Goal: Task Accomplishment & Management: Complete application form

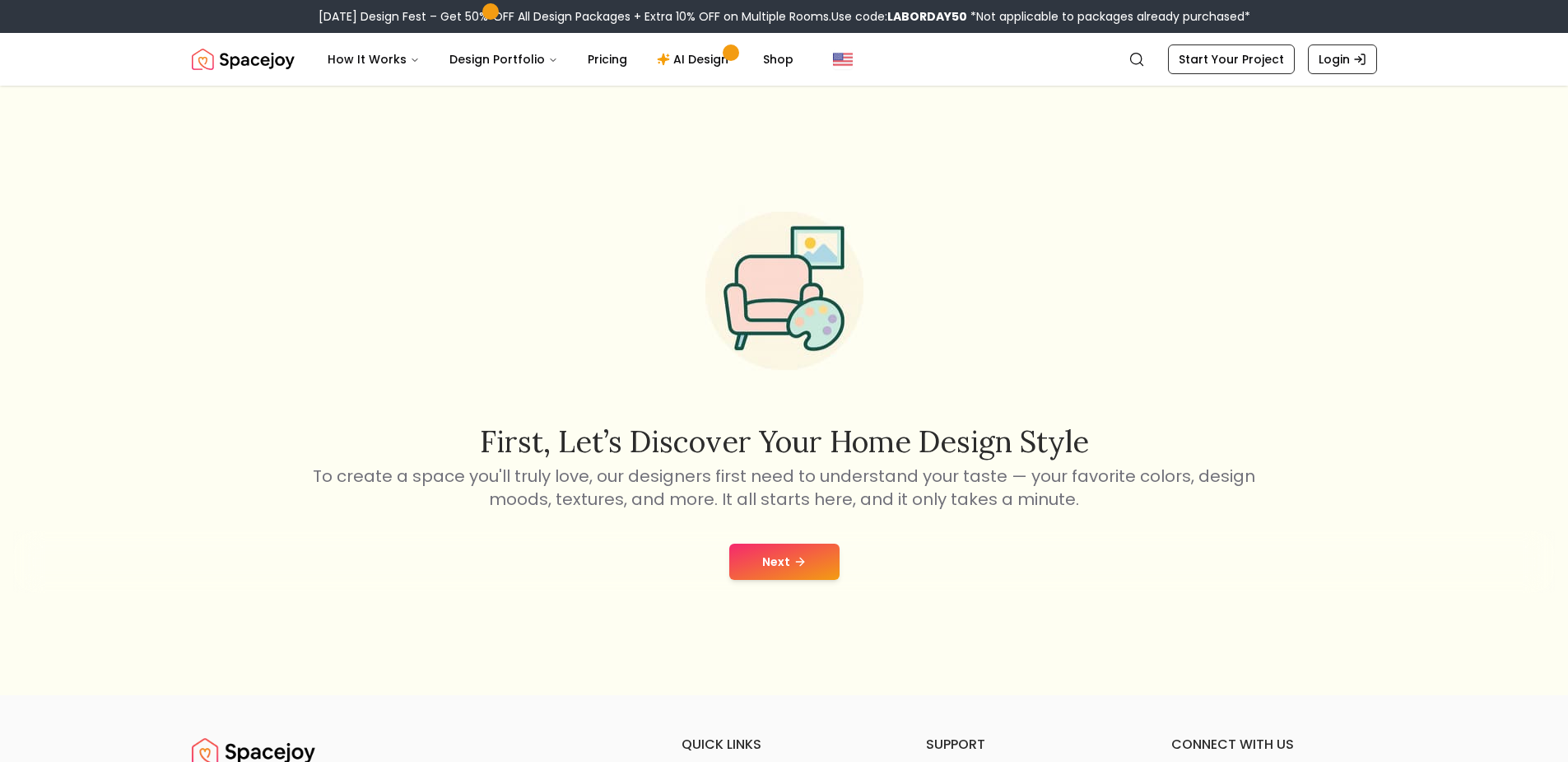
click at [779, 566] on button "Next" at bounding box center [784, 562] width 110 height 36
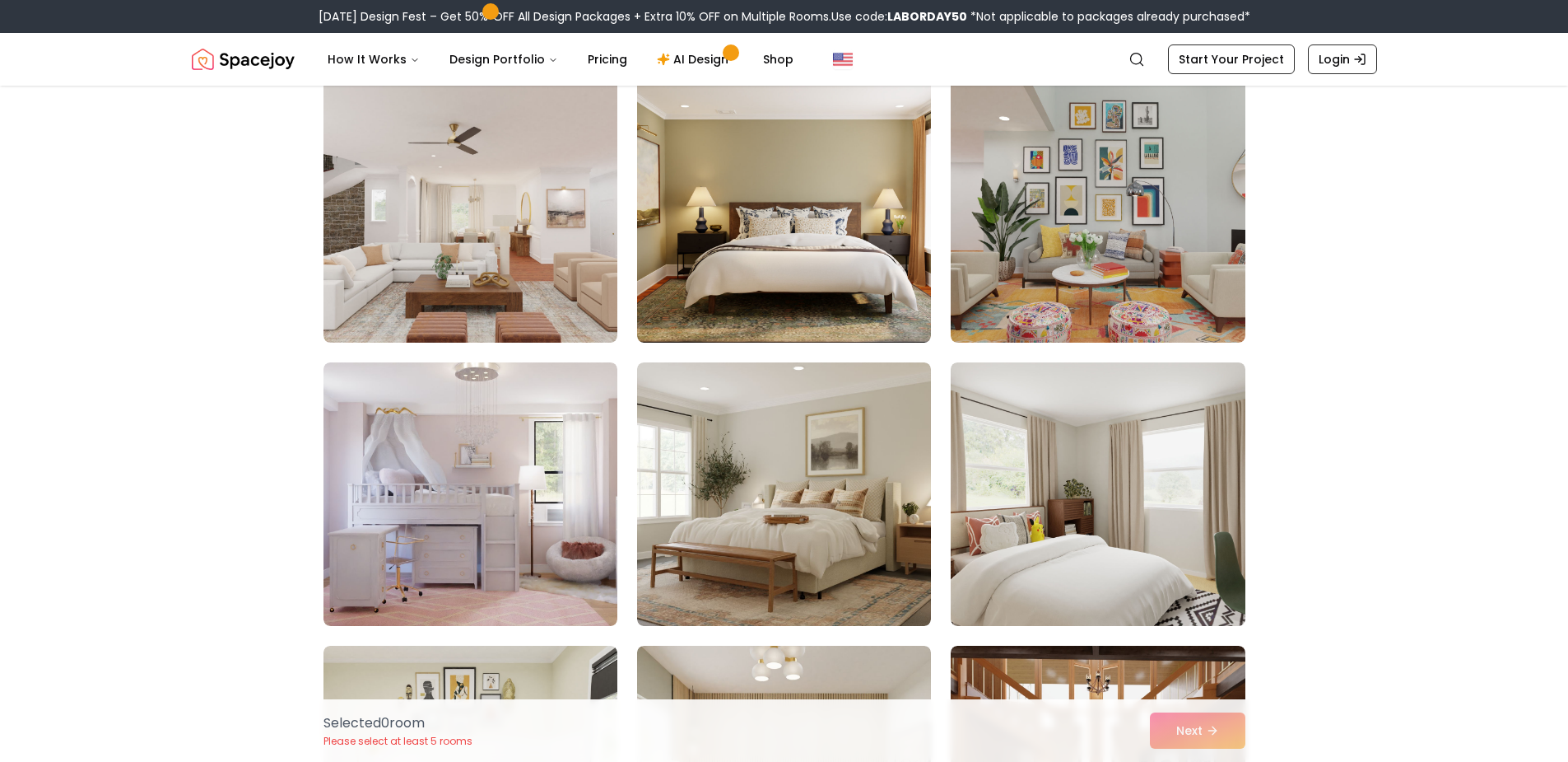
scroll to position [165, 0]
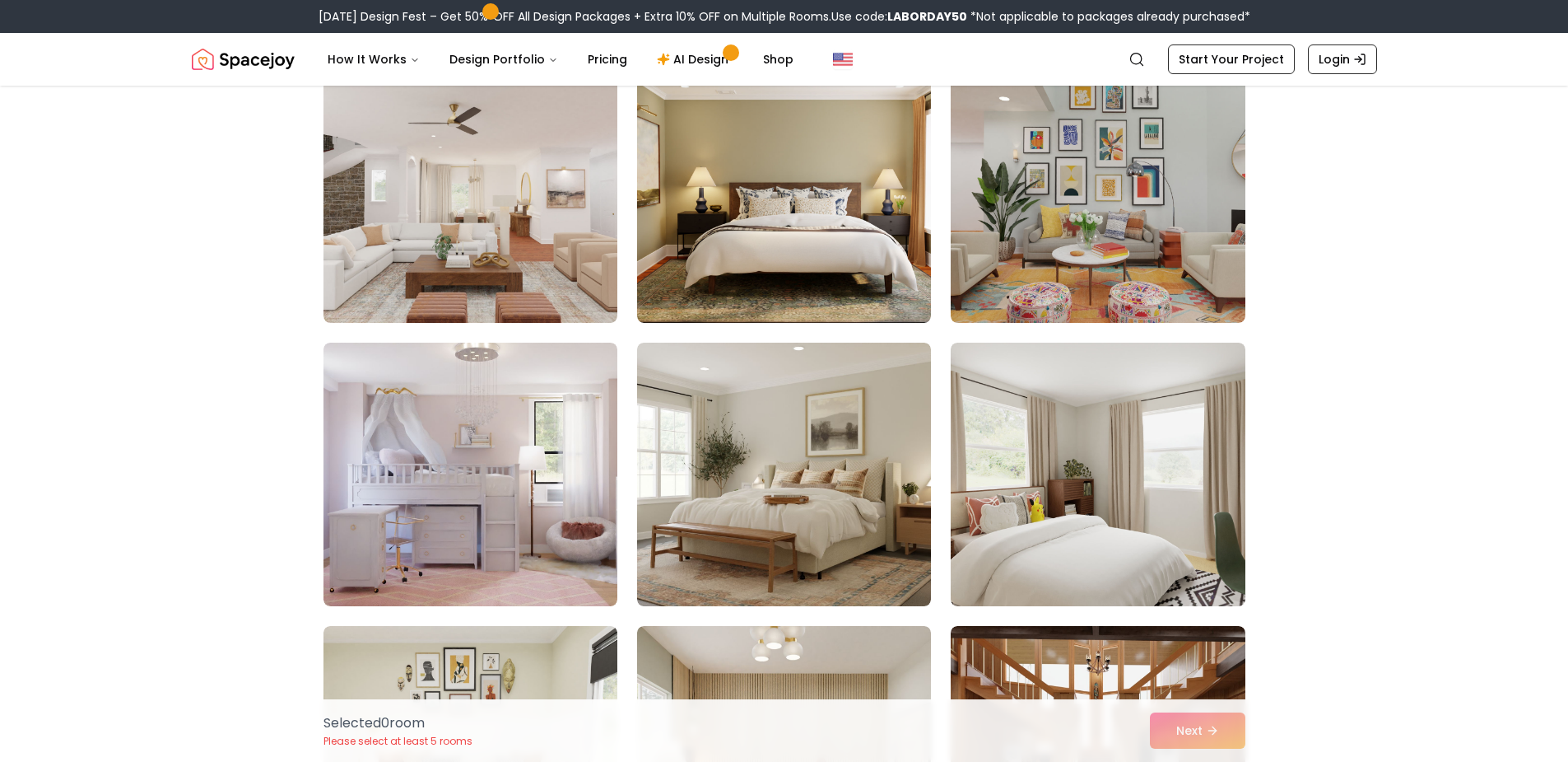
click at [552, 271] on img at bounding box center [470, 191] width 294 height 264
click at [764, 467] on img at bounding box center [784, 474] width 294 height 264
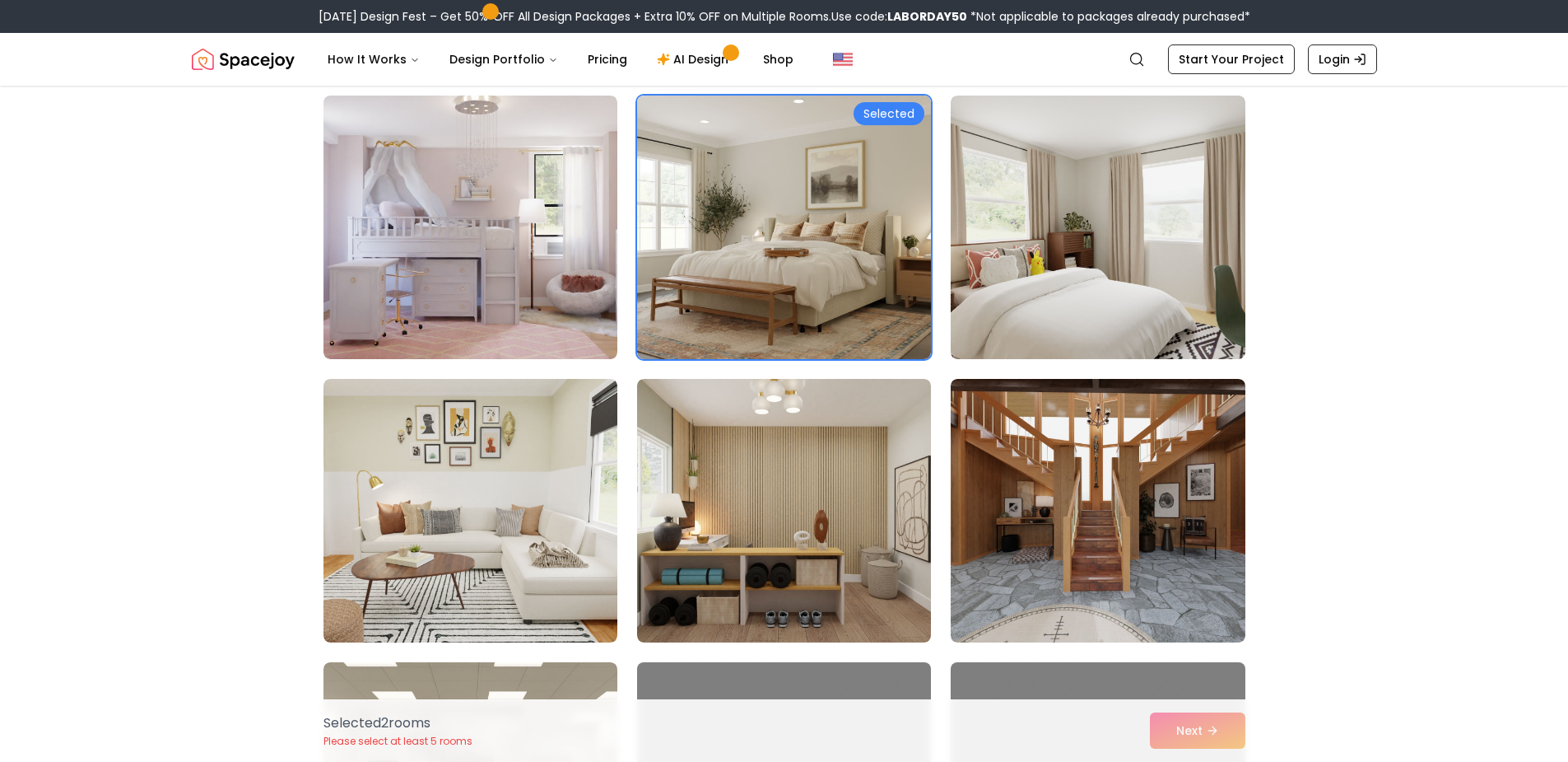
scroll to position [494, 0]
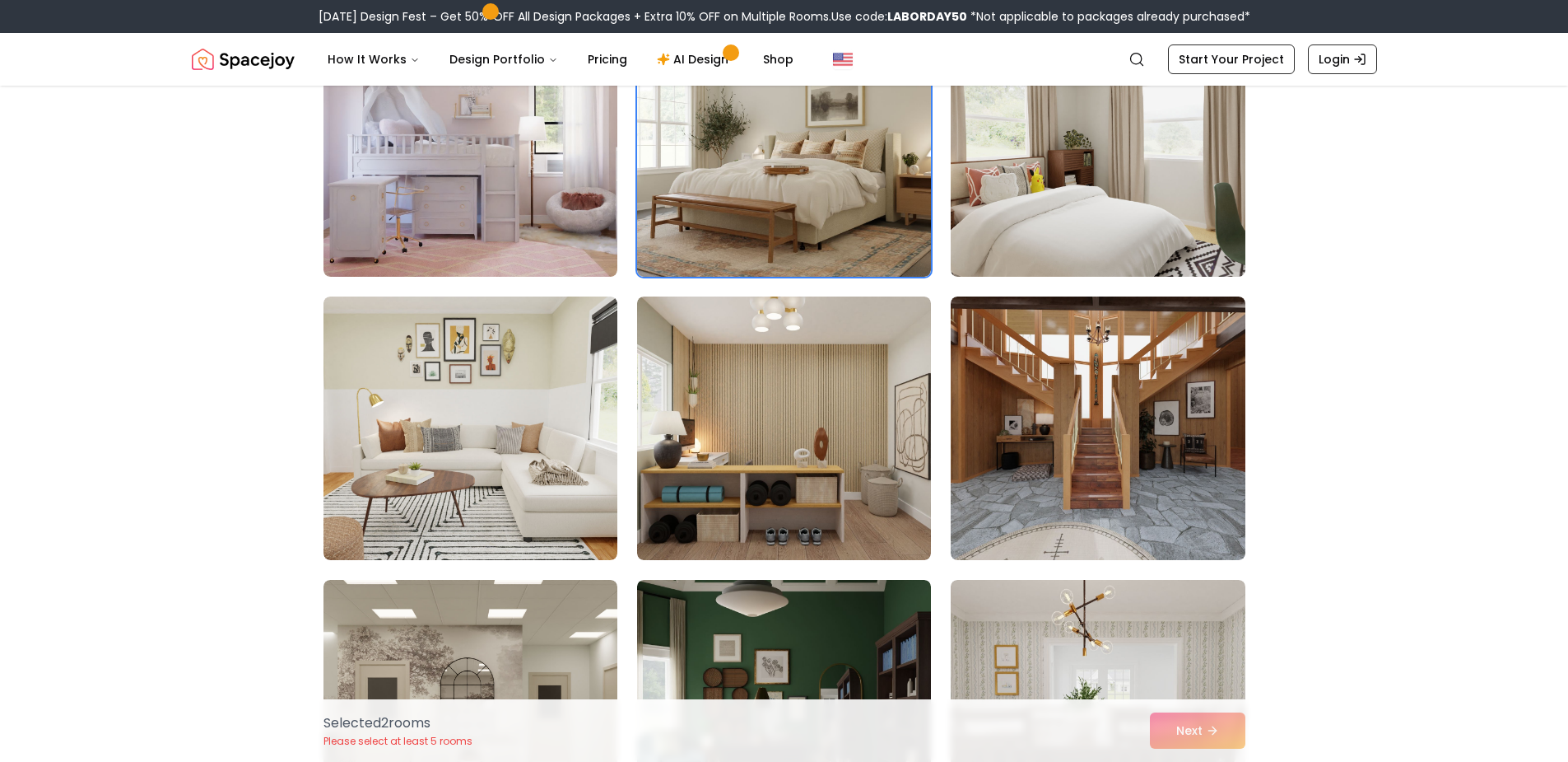
click at [763, 419] on img at bounding box center [784, 428] width 294 height 264
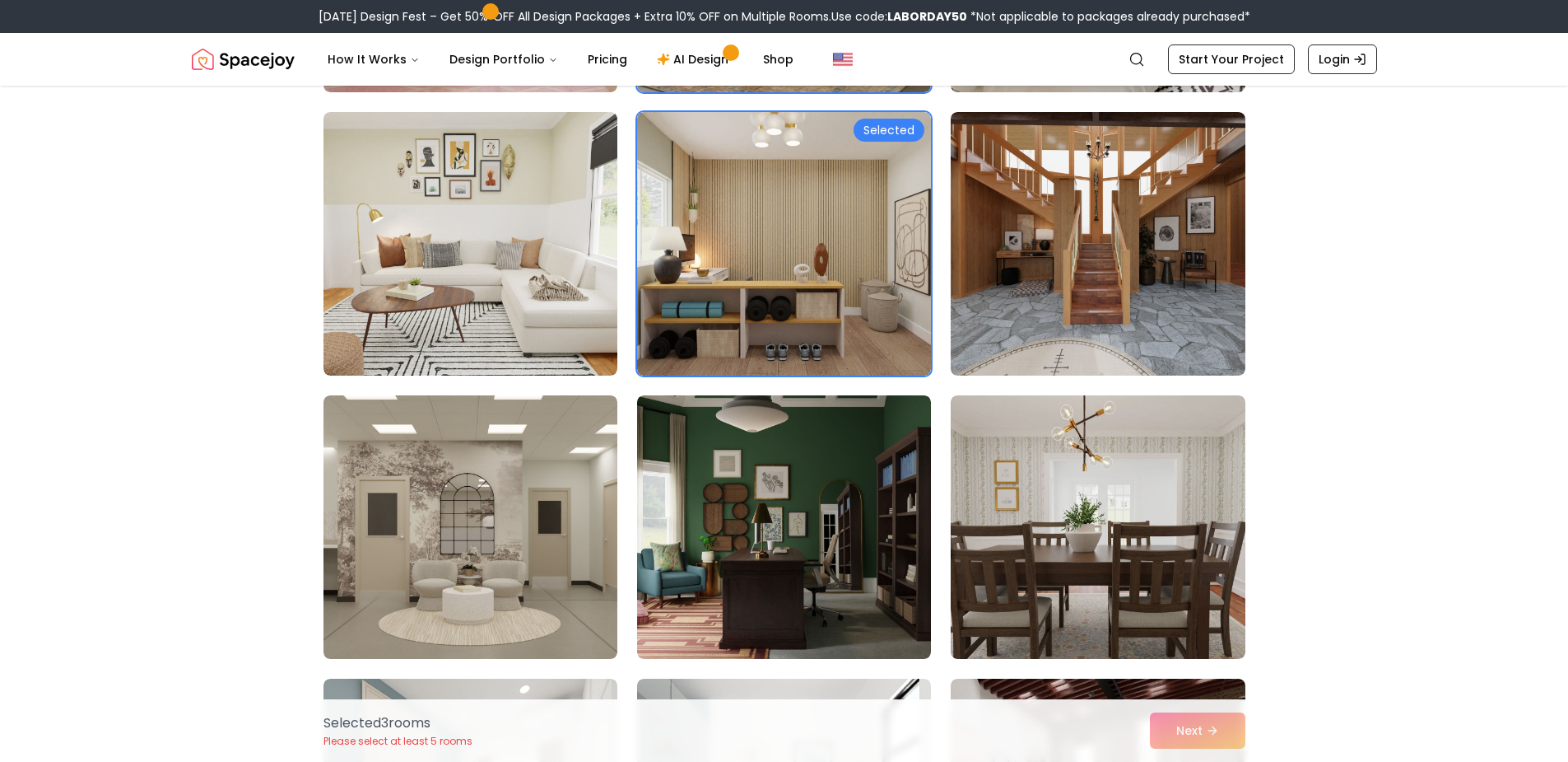
scroll to position [741, 0]
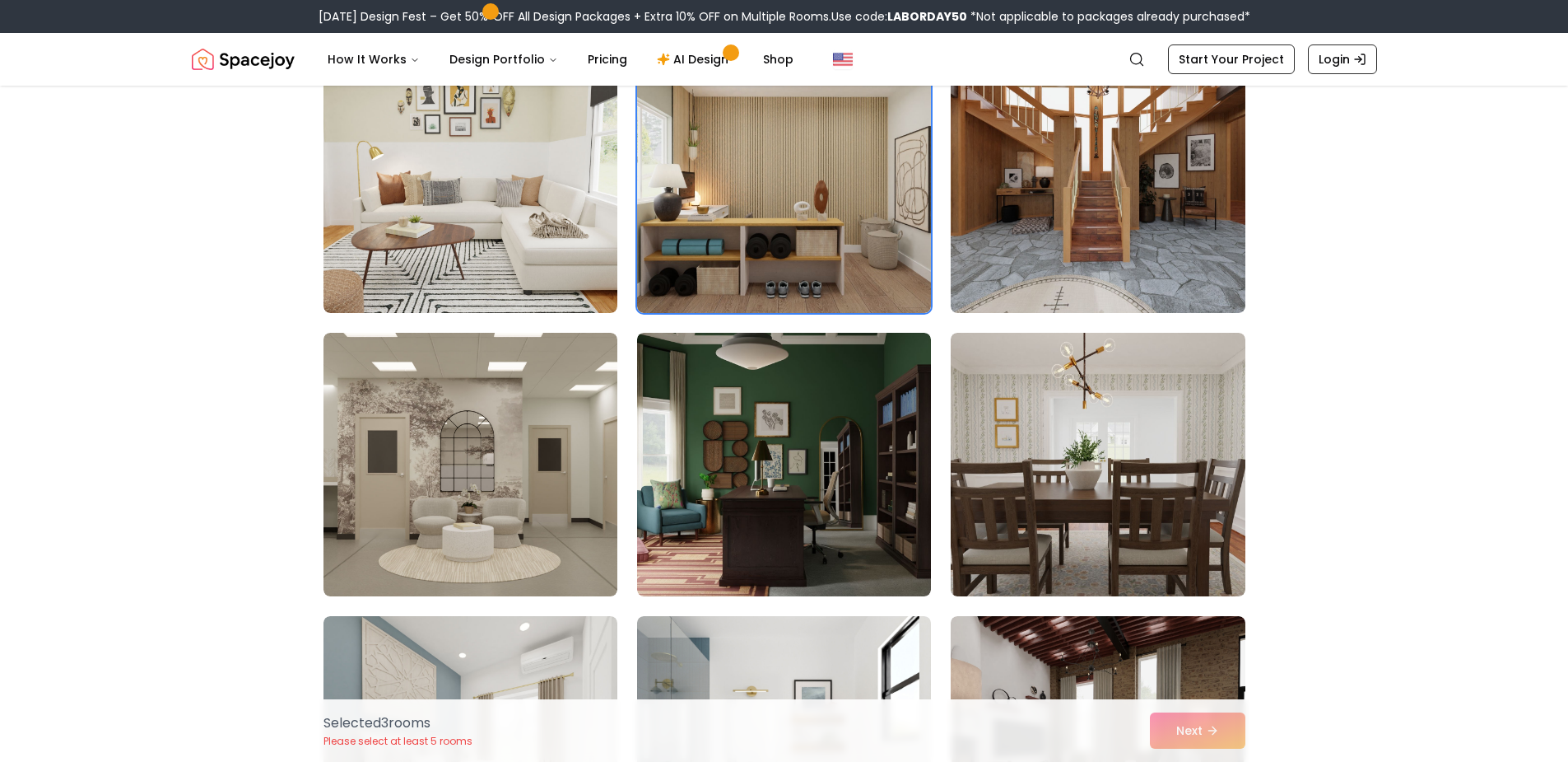
click at [683, 486] on img at bounding box center [784, 465] width 294 height 264
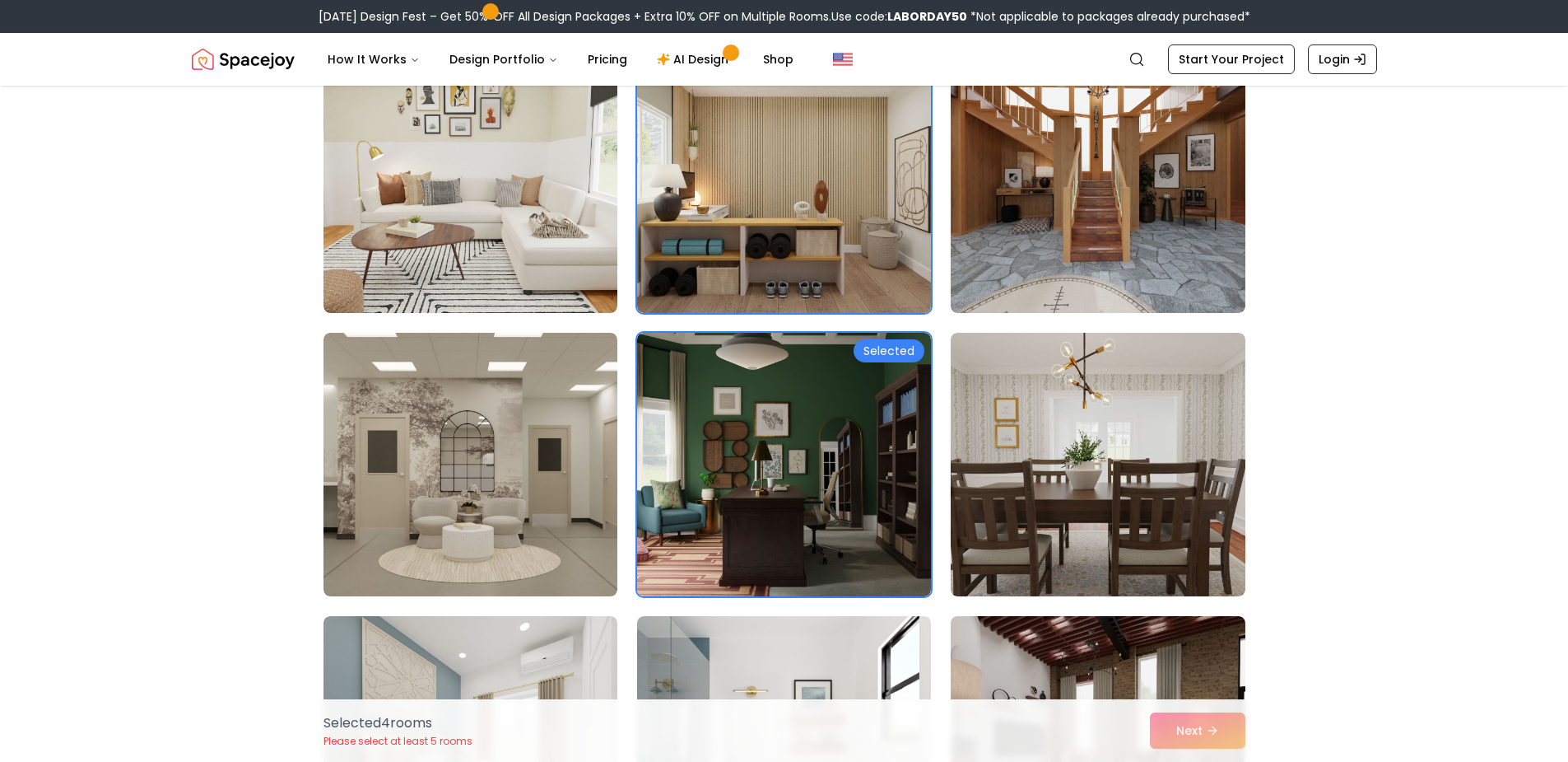
click at [514, 242] on img at bounding box center [470, 181] width 294 height 264
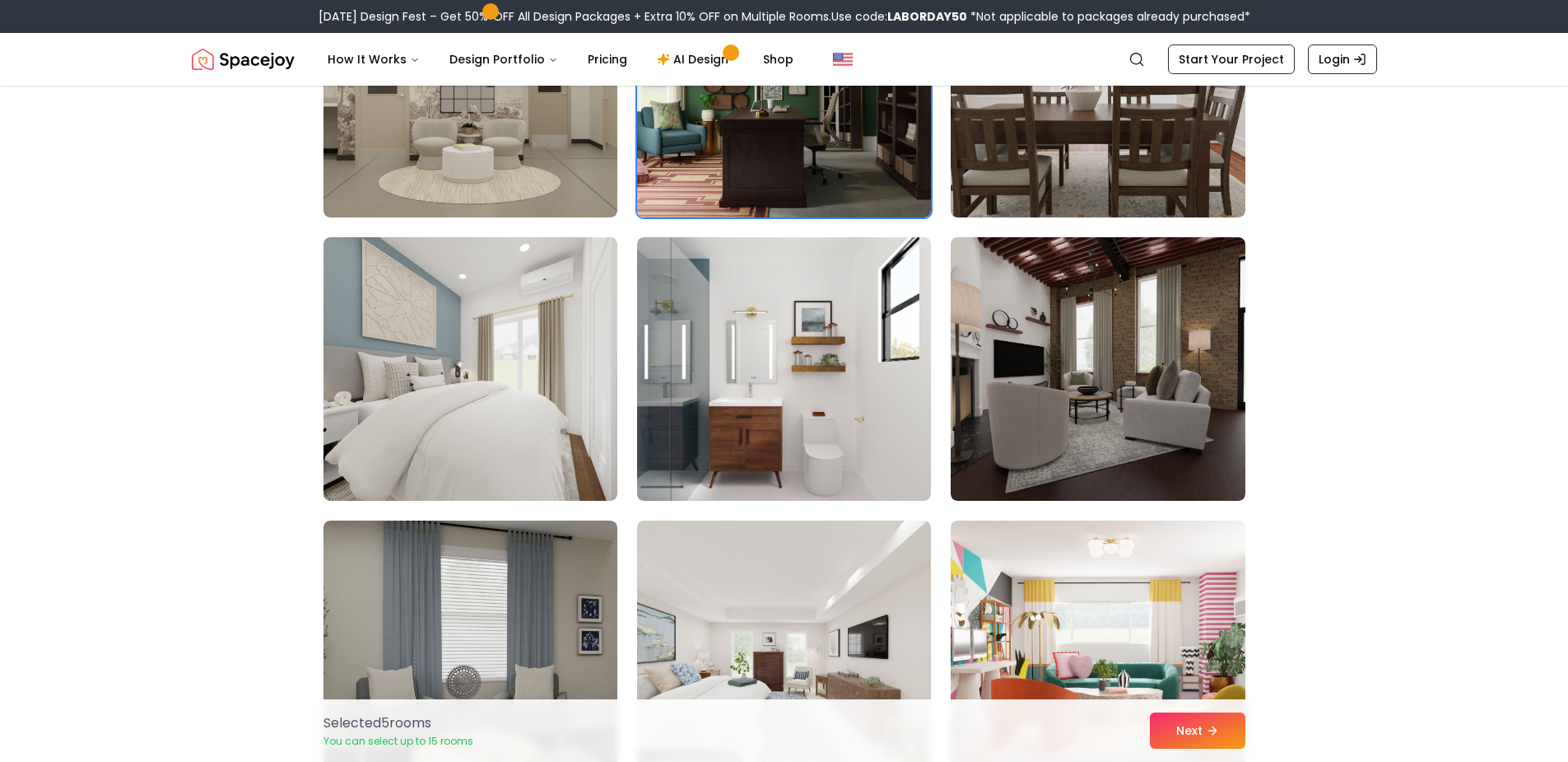
scroll to position [1236, 0]
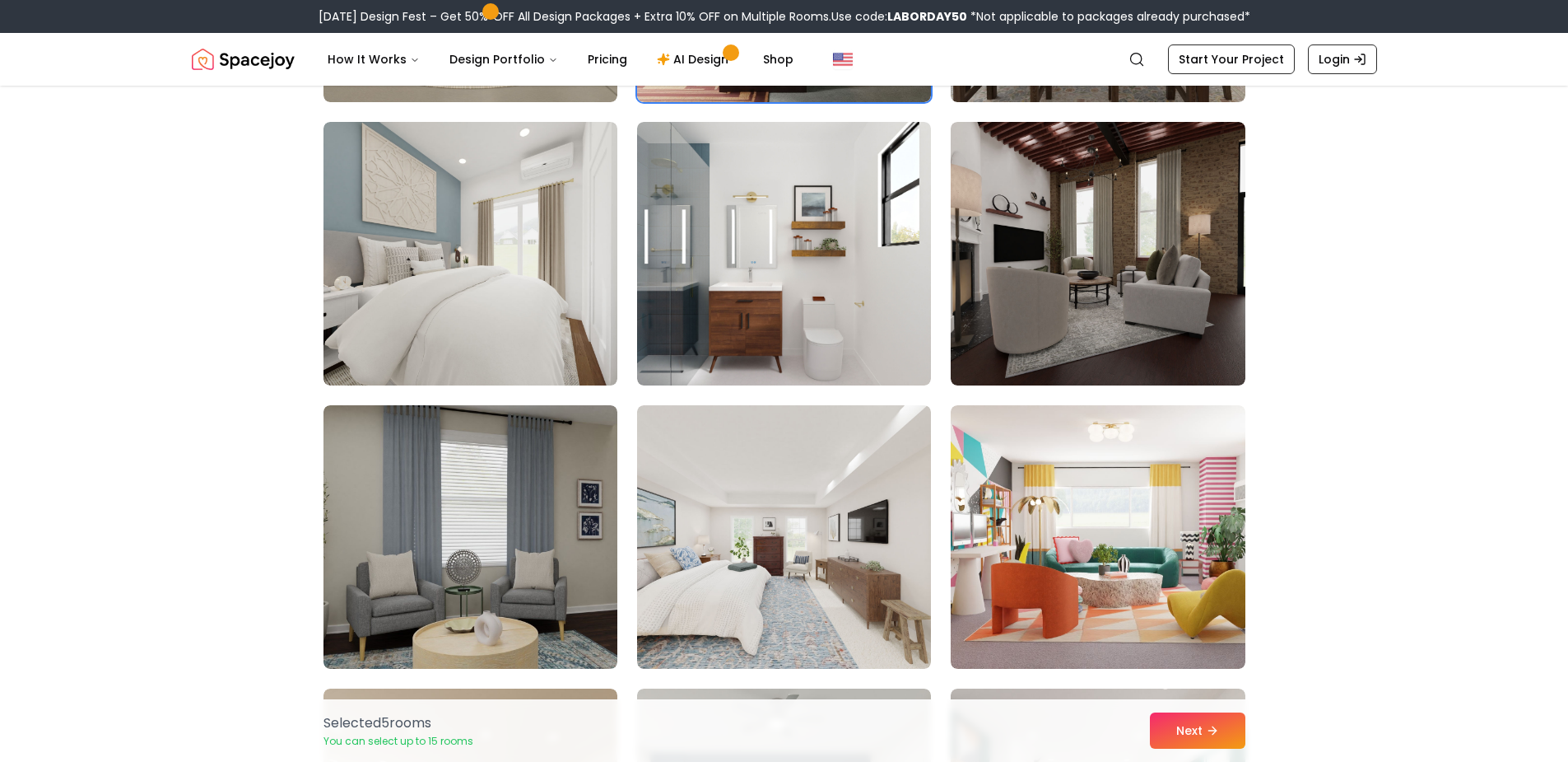
click at [1138, 299] on img at bounding box center [1098, 254] width 294 height 264
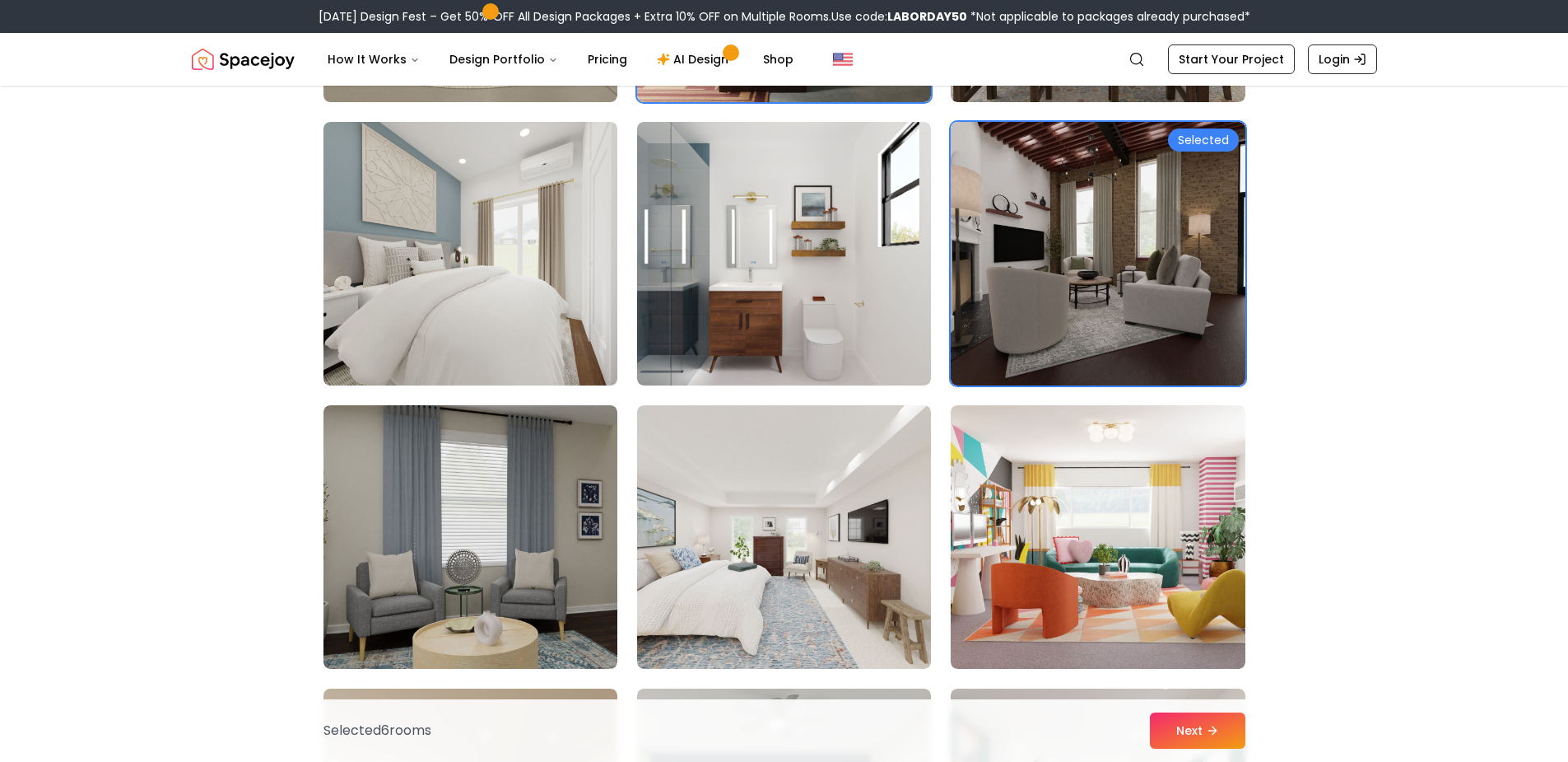
click at [1258, 56] on link "Start Your Project" at bounding box center [1232, 60] width 127 height 30
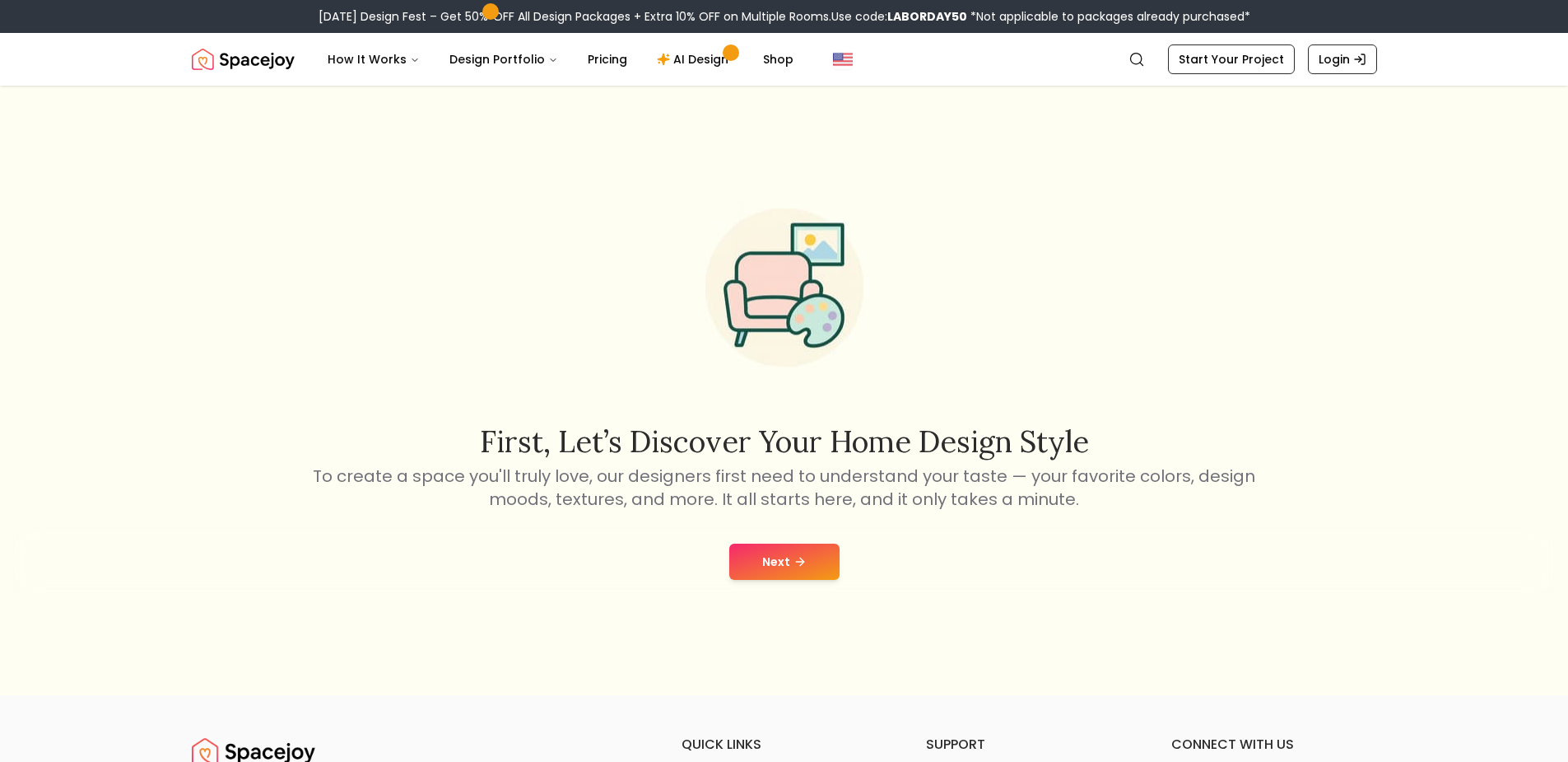
click at [786, 561] on button "Next" at bounding box center [784, 562] width 110 height 36
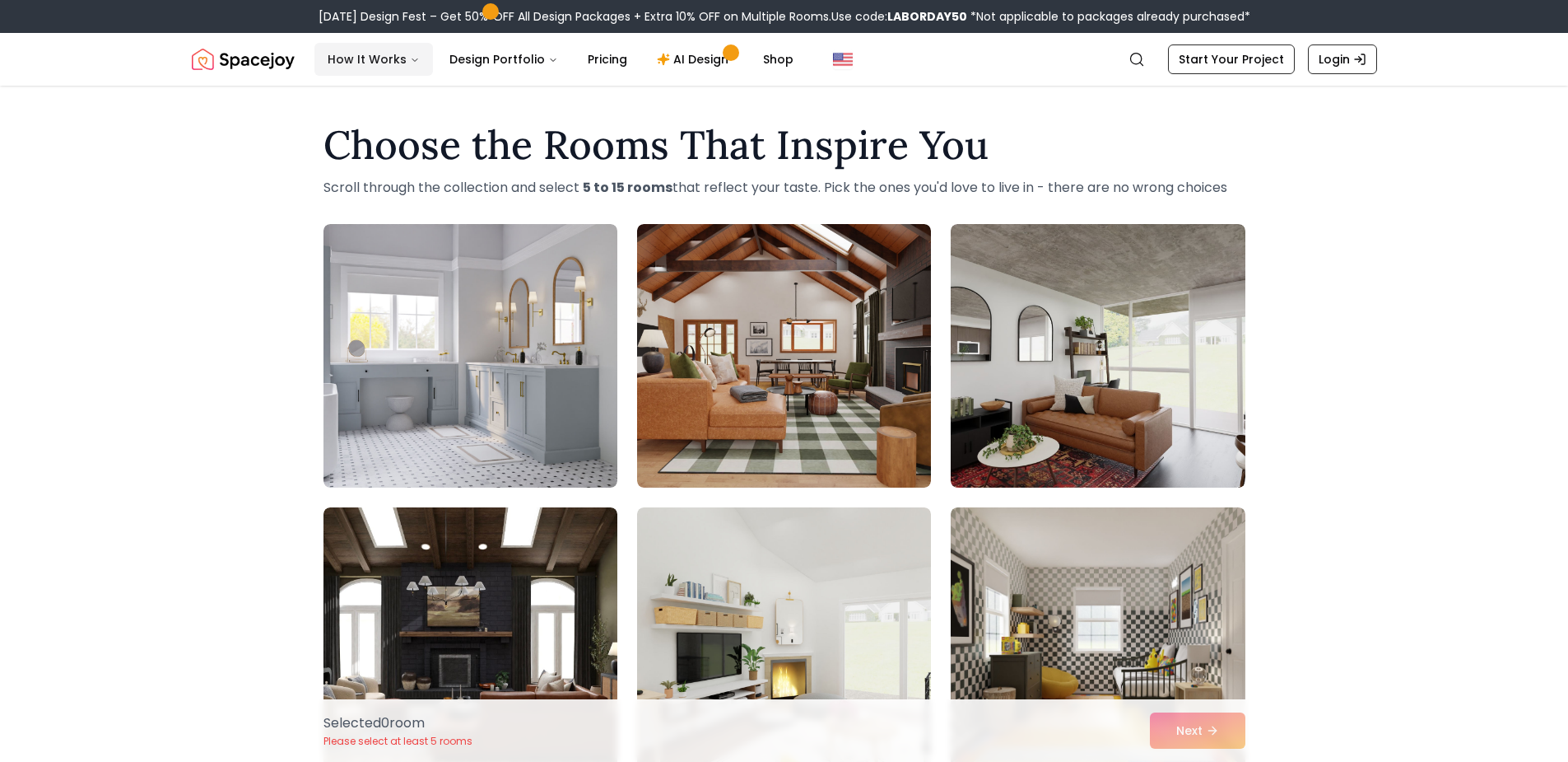
click at [398, 65] on button "How It Works" at bounding box center [373, 59] width 118 height 33
click at [794, 302] on img at bounding box center [784, 355] width 294 height 264
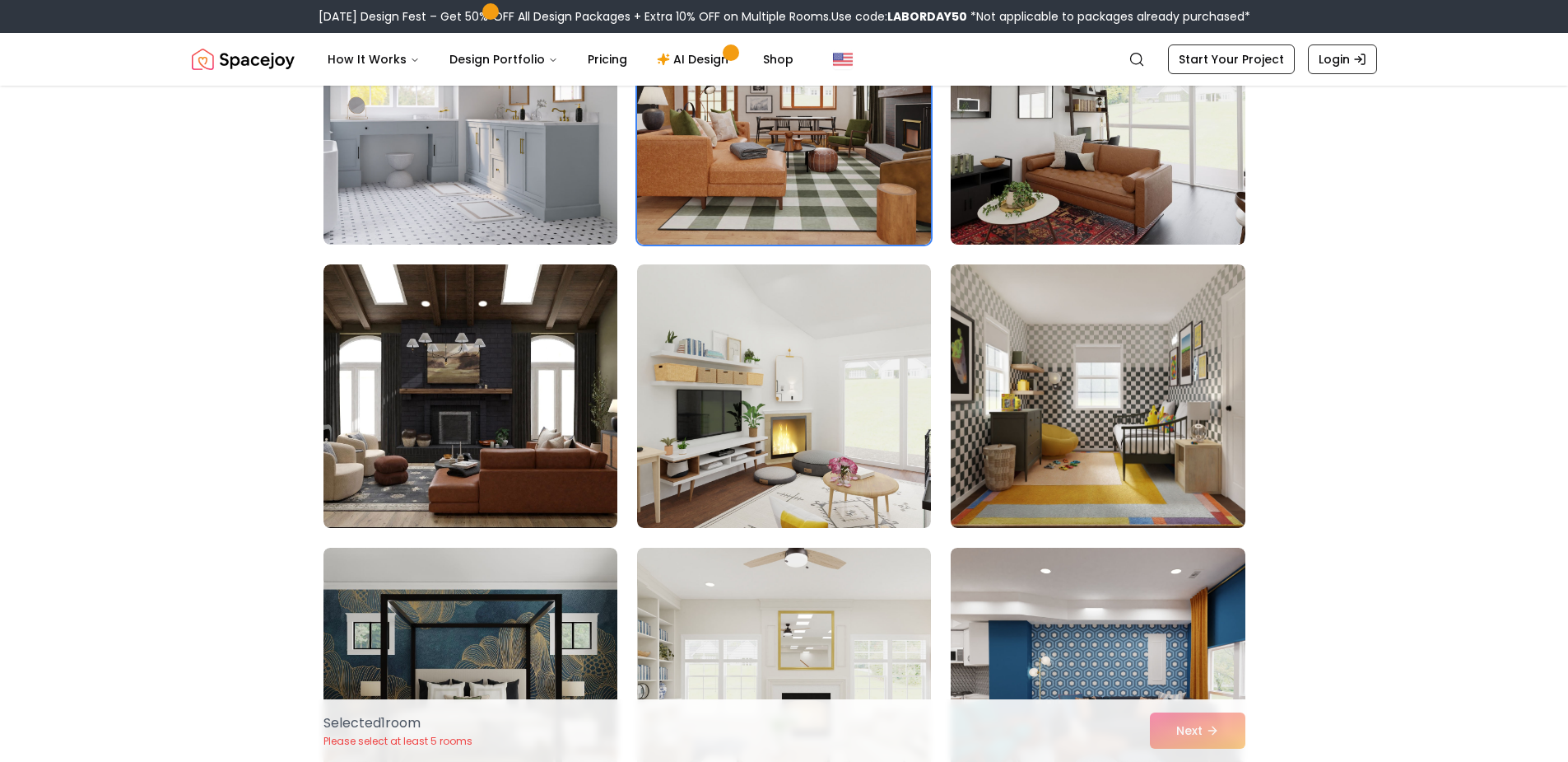
scroll to position [247, 0]
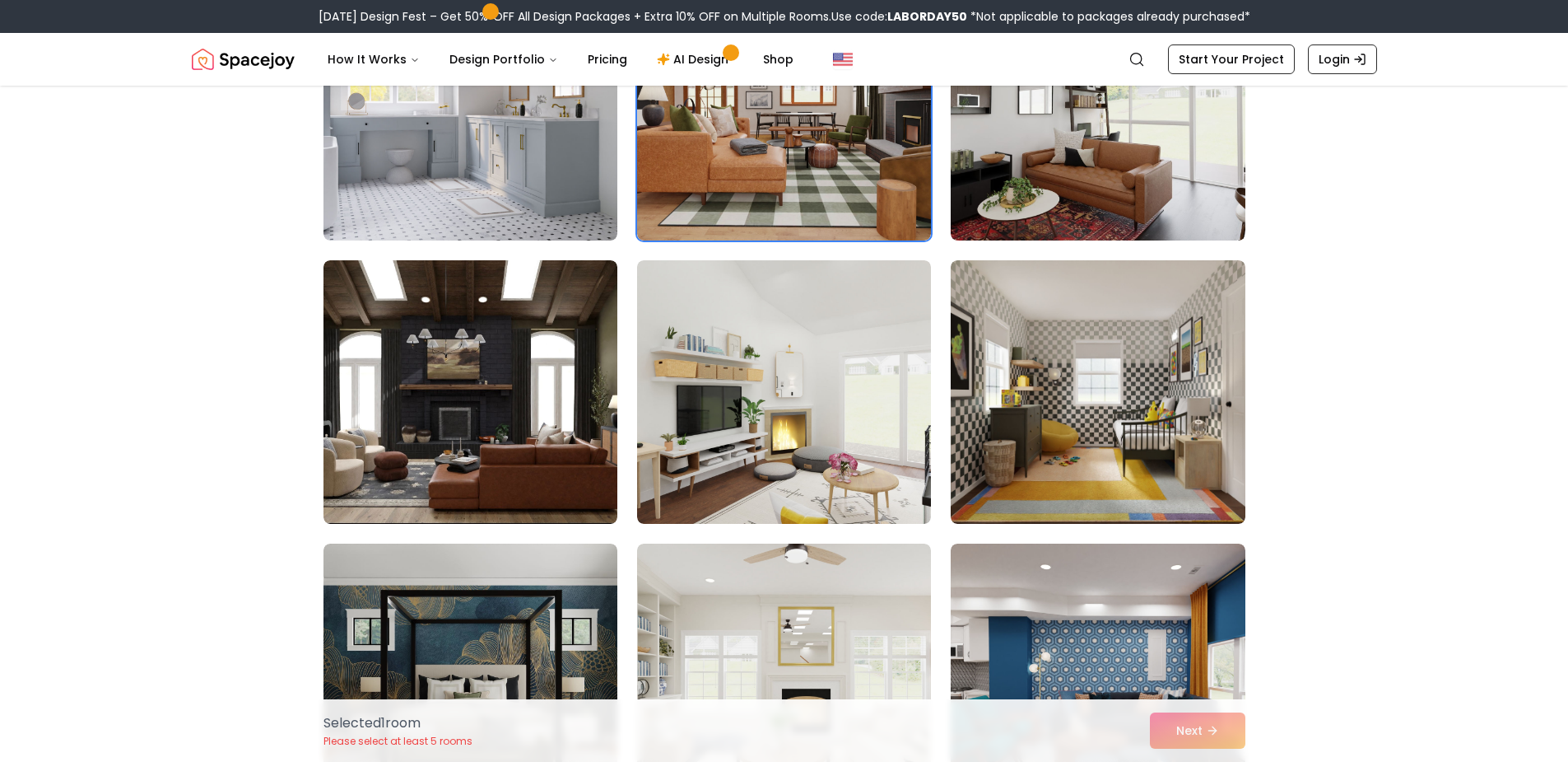
click at [515, 357] on img at bounding box center [470, 392] width 294 height 264
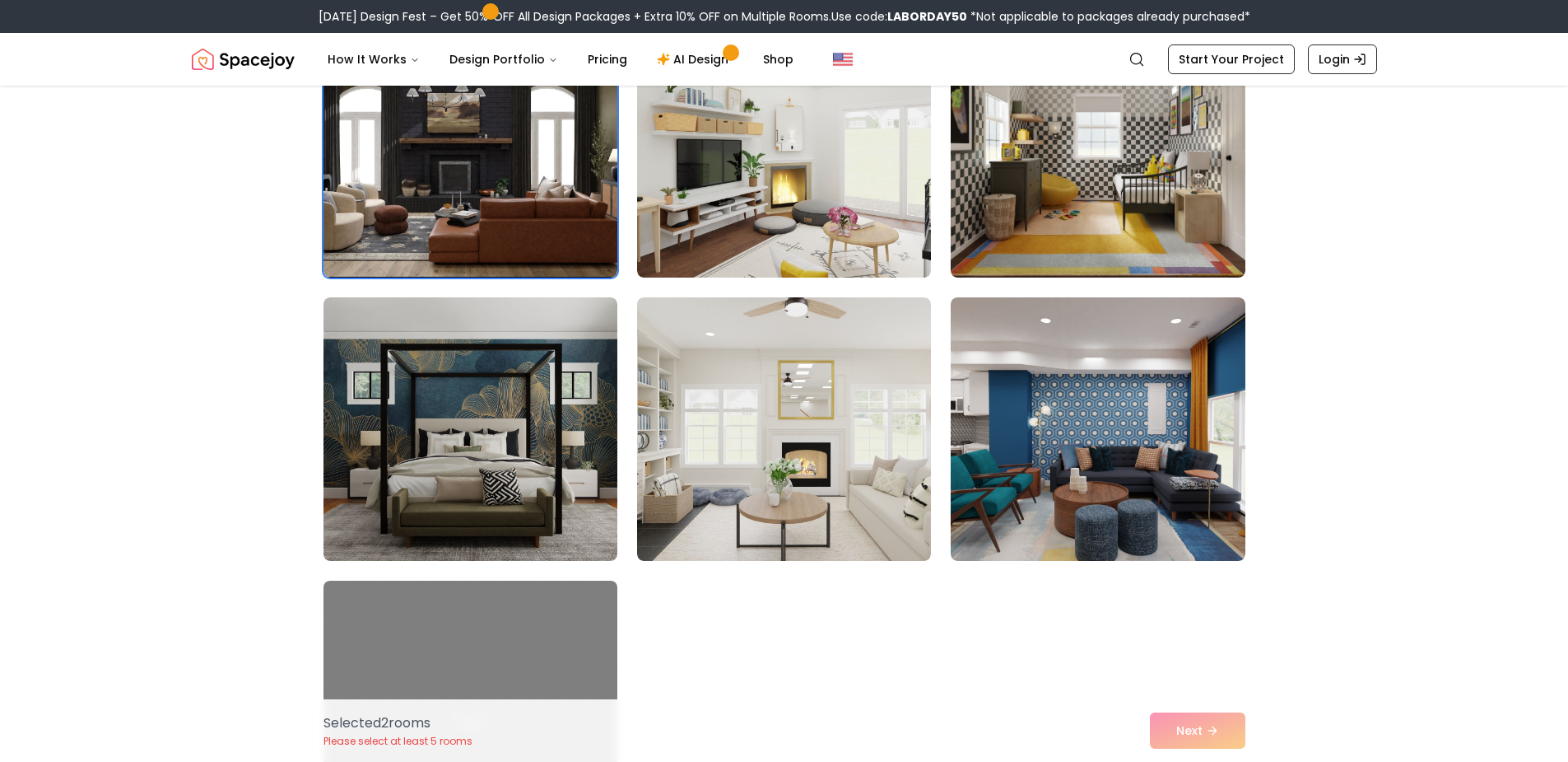
scroll to position [494, 0]
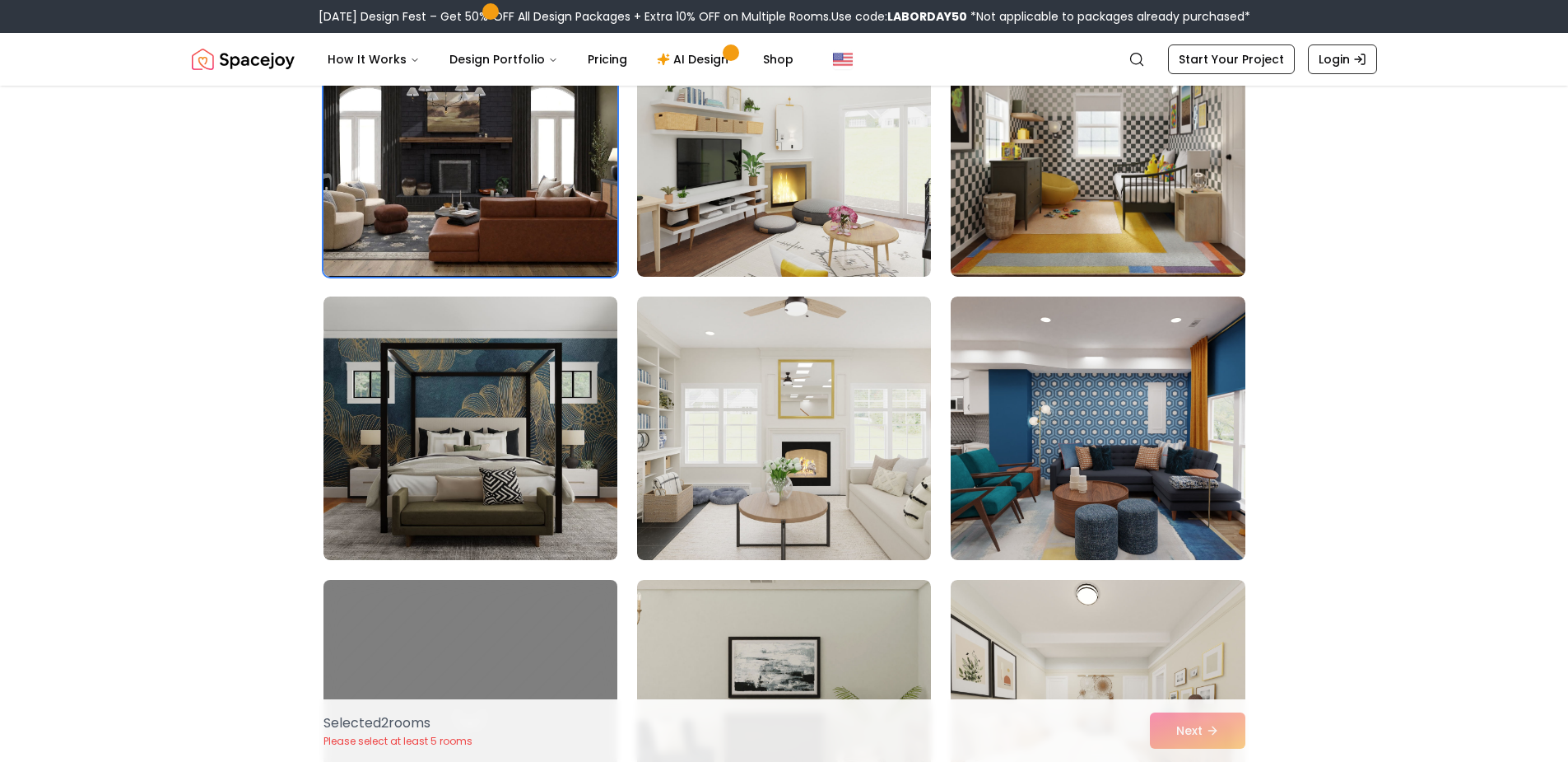
click at [528, 426] on img at bounding box center [470, 428] width 294 height 264
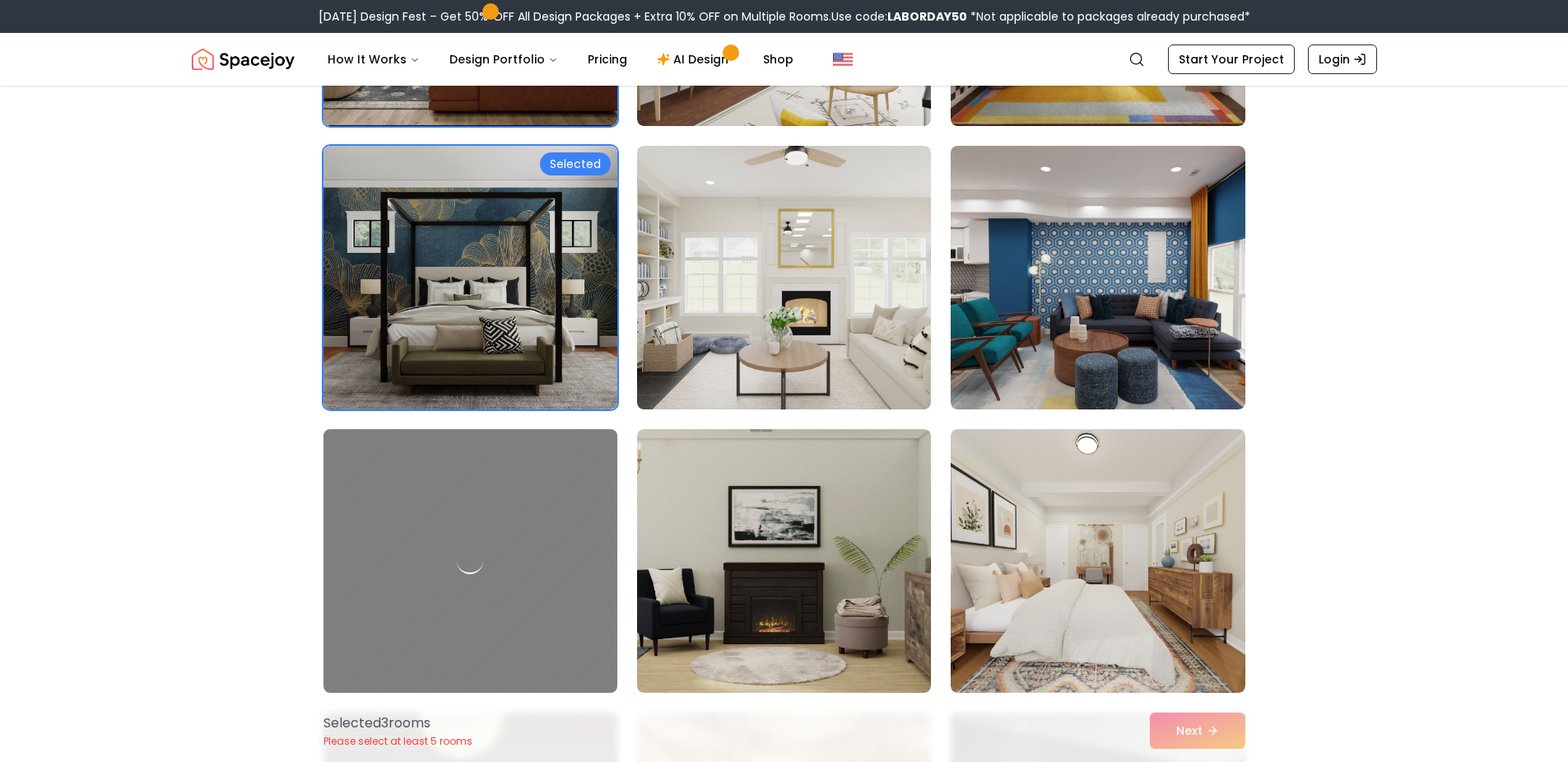
scroll to position [659, 0]
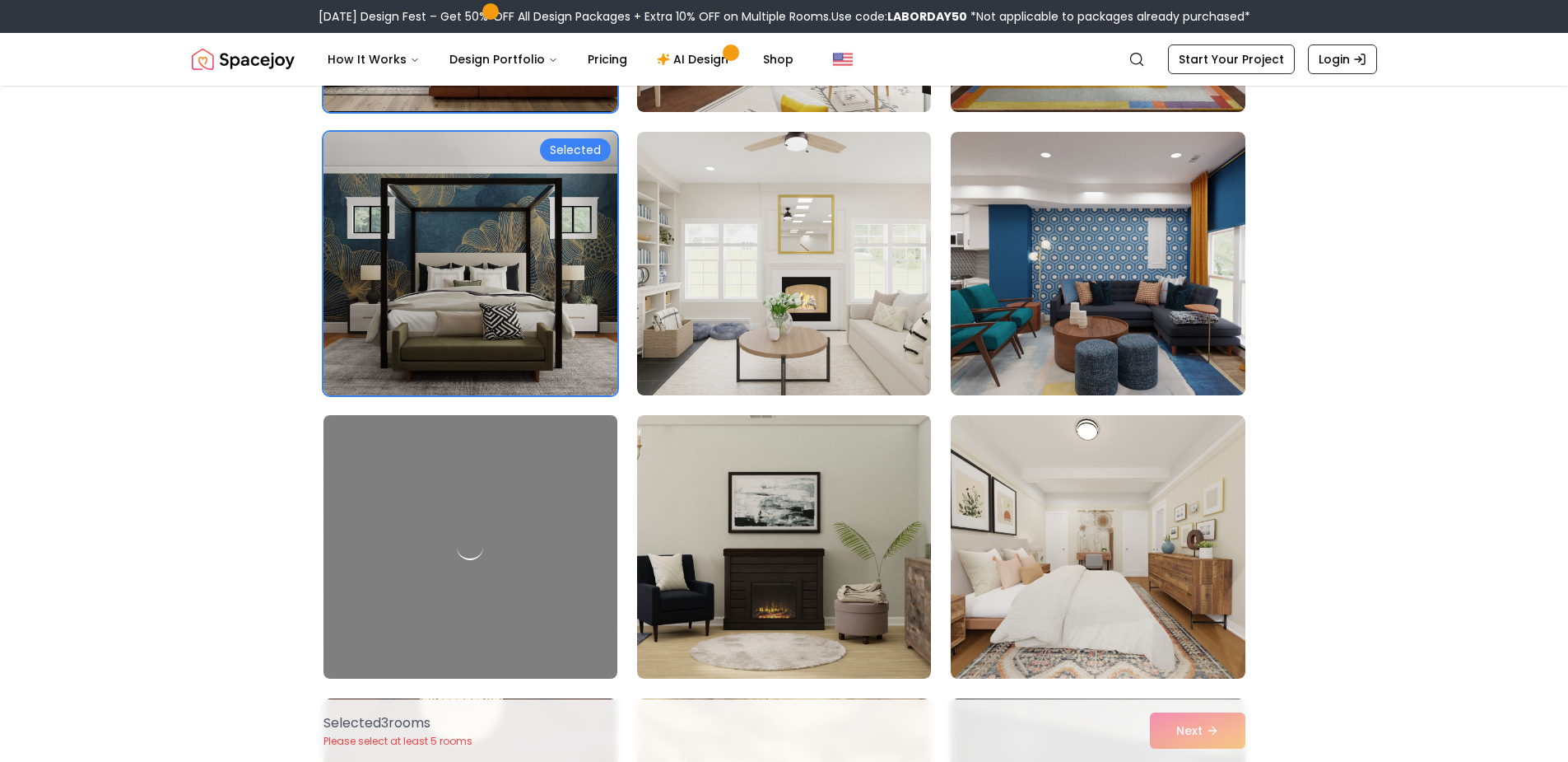
click at [742, 305] on img at bounding box center [784, 263] width 294 height 264
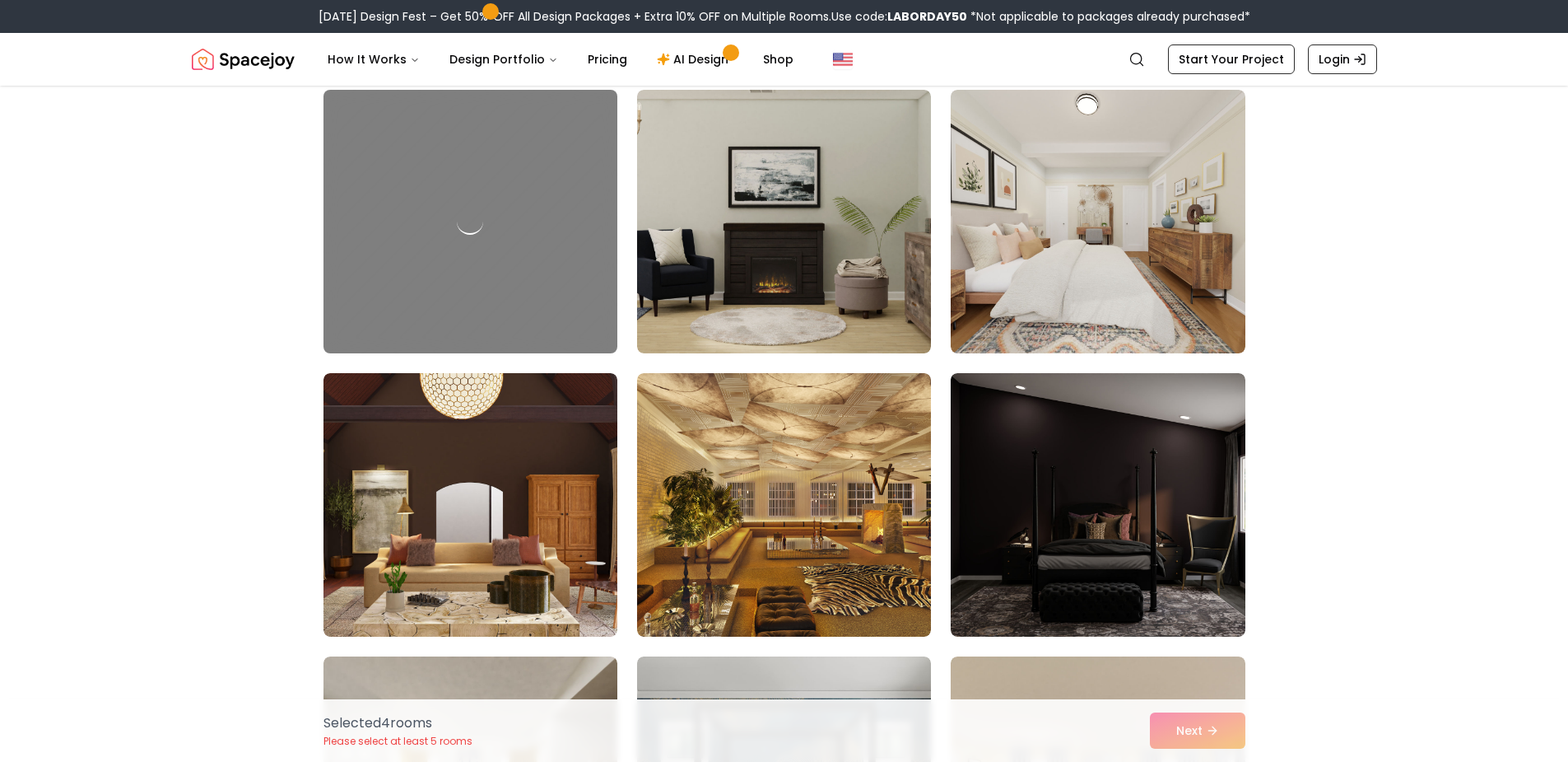
scroll to position [989, 0]
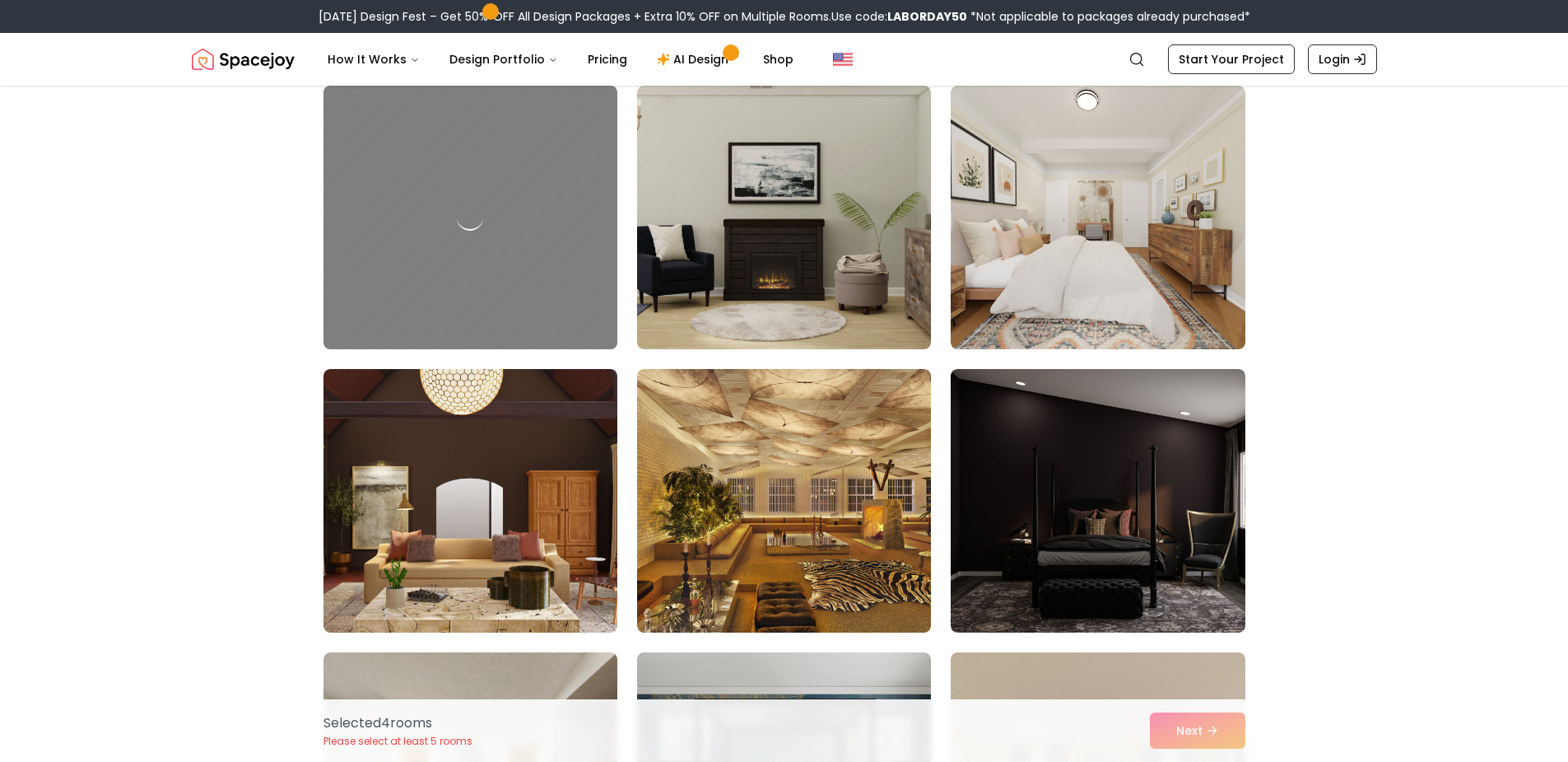
click at [827, 512] on img at bounding box center [784, 500] width 294 height 264
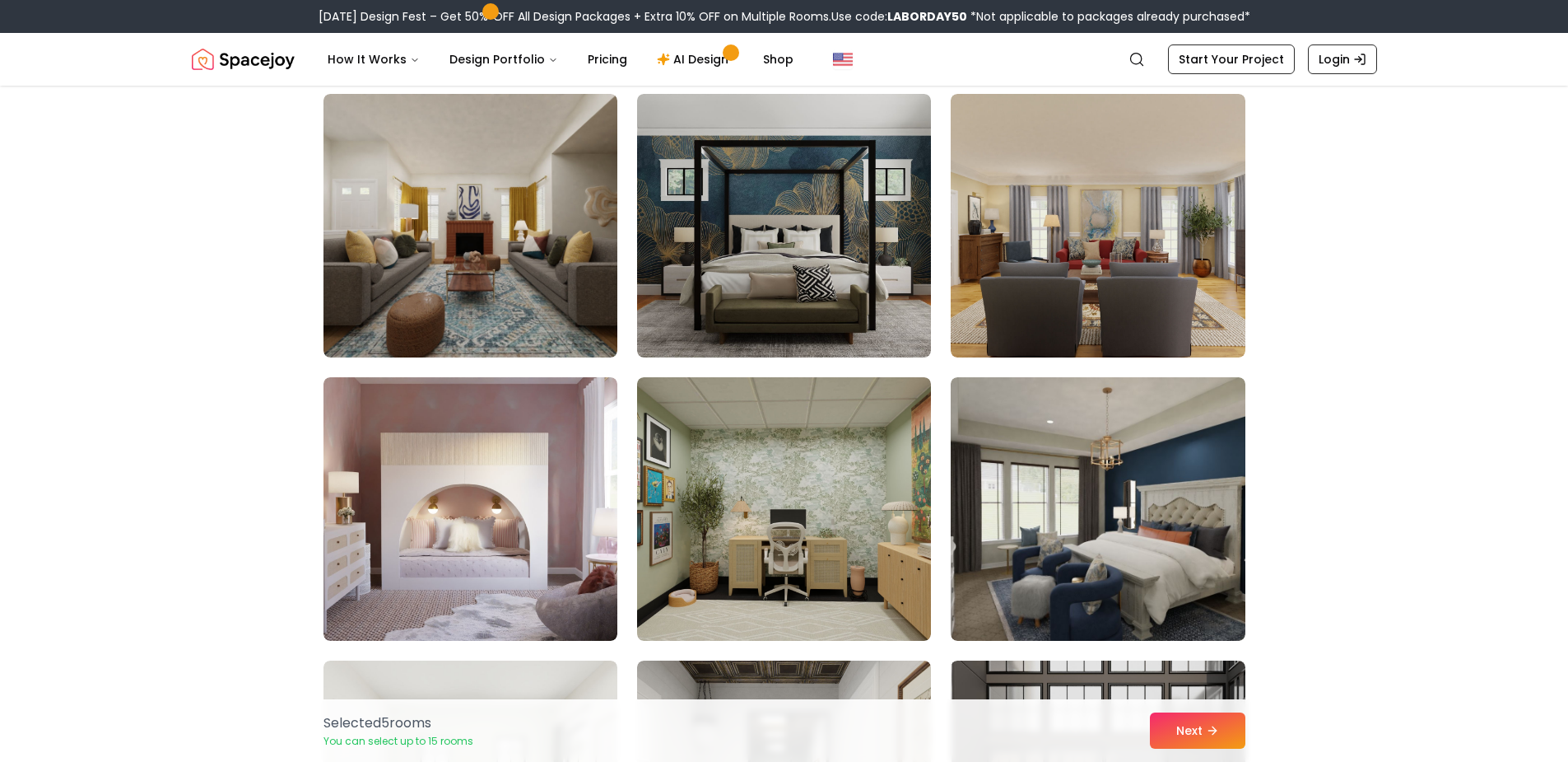
scroll to position [1565, 0]
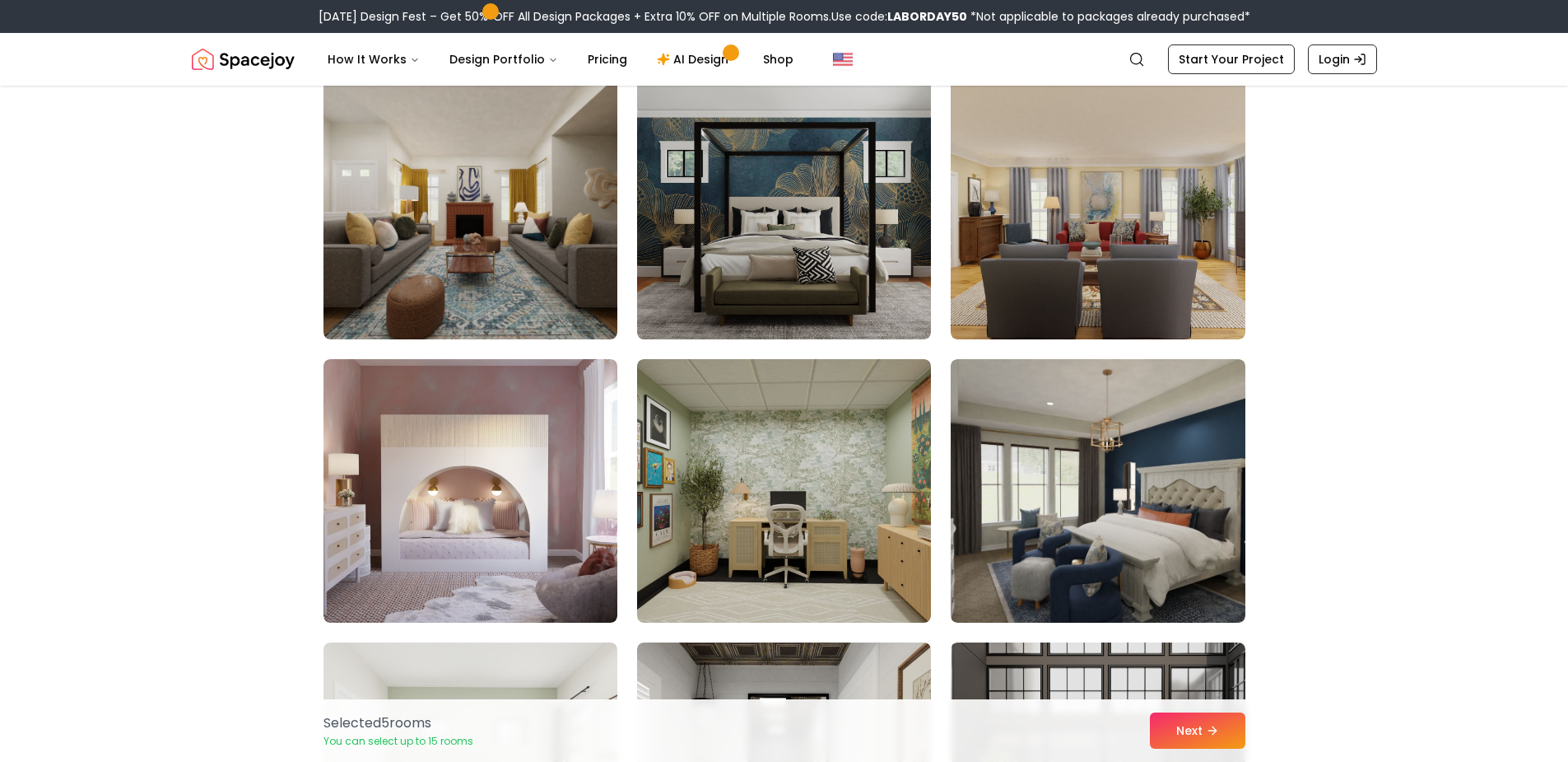
drag, startPoint x: 795, startPoint y: 516, endPoint x: 888, endPoint y: 494, distance: 95.6
click at [796, 516] on img at bounding box center [784, 490] width 294 height 264
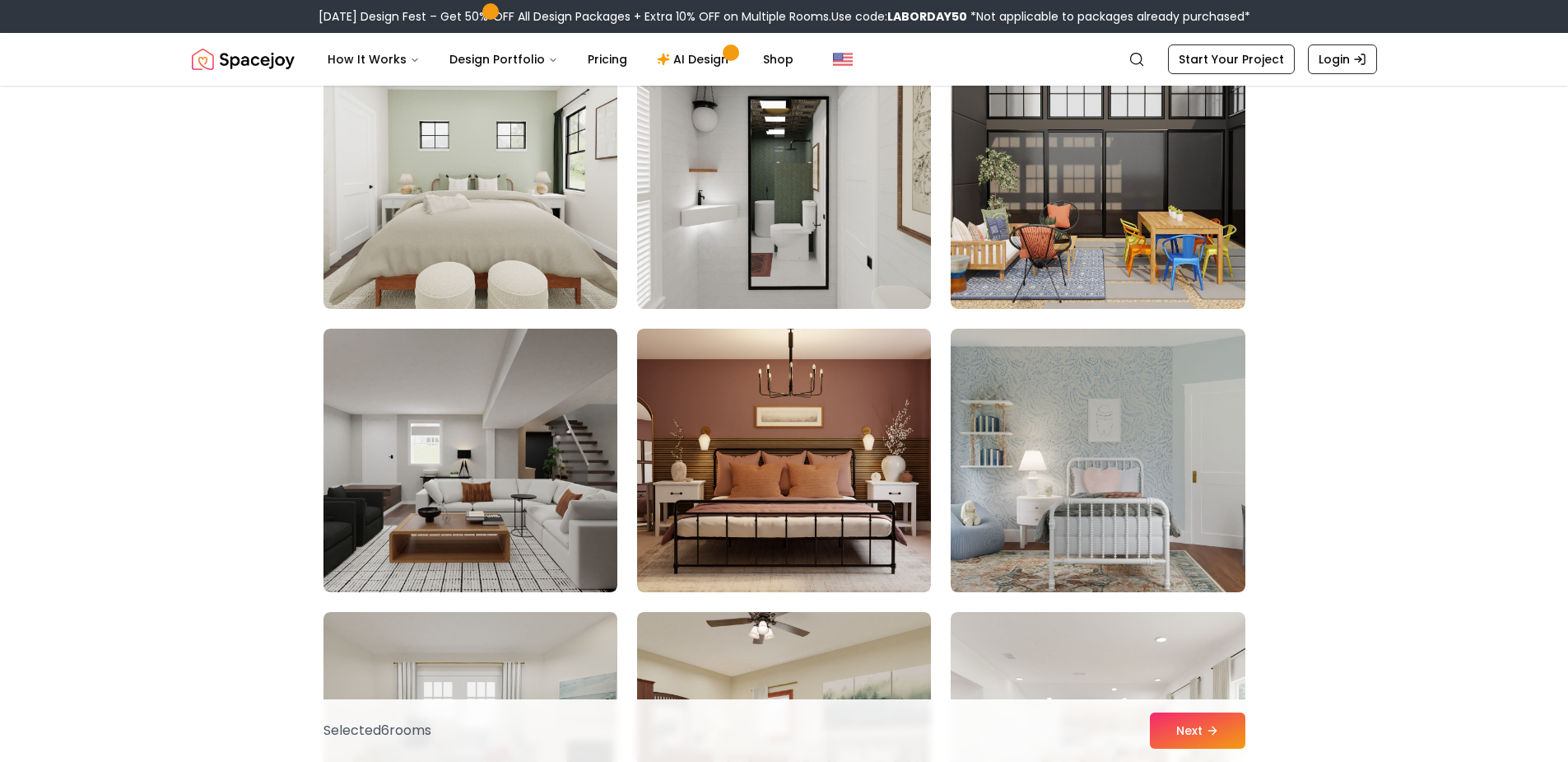
scroll to position [2224, 0]
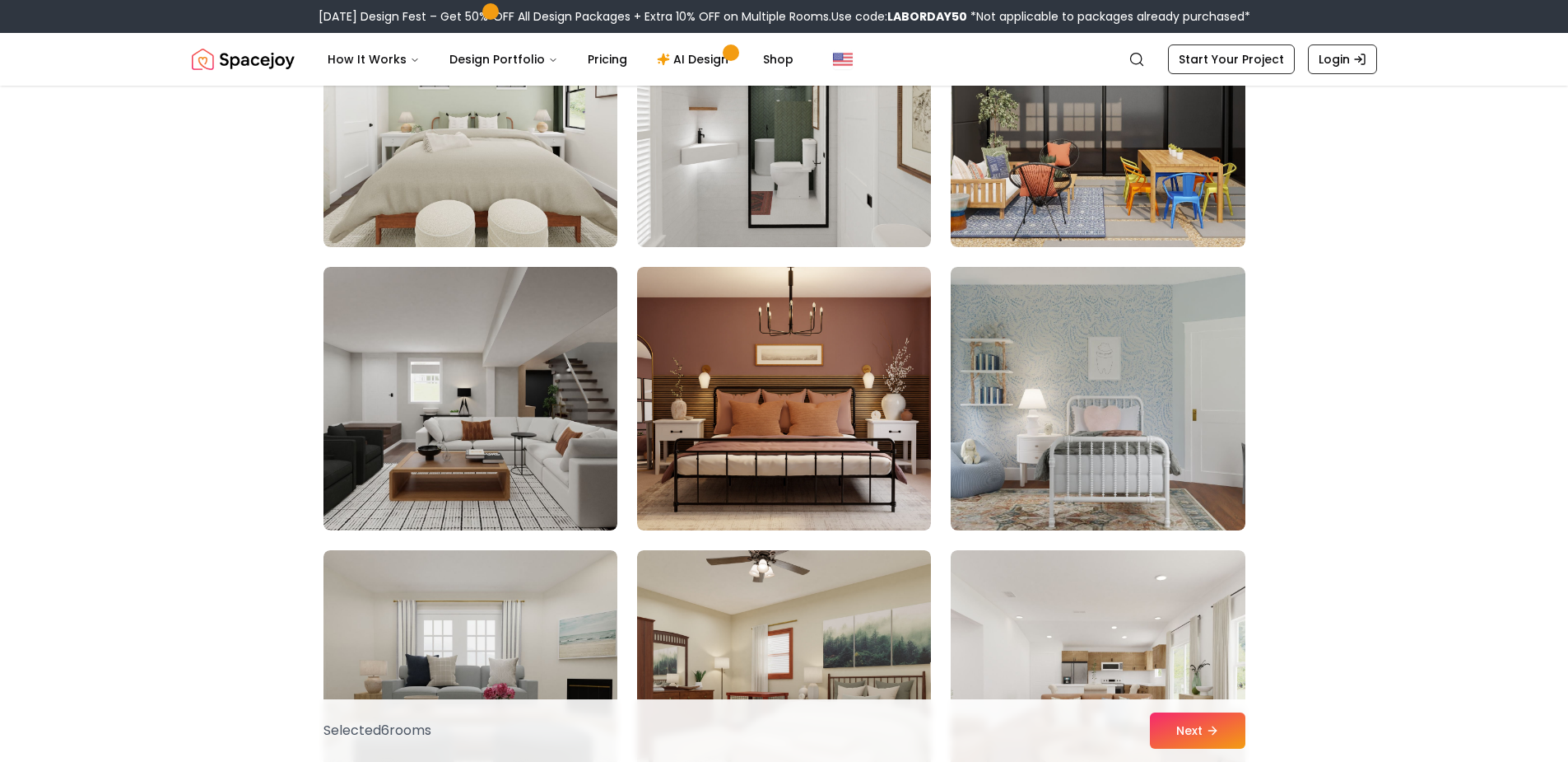
click at [788, 427] on img at bounding box center [784, 398] width 294 height 264
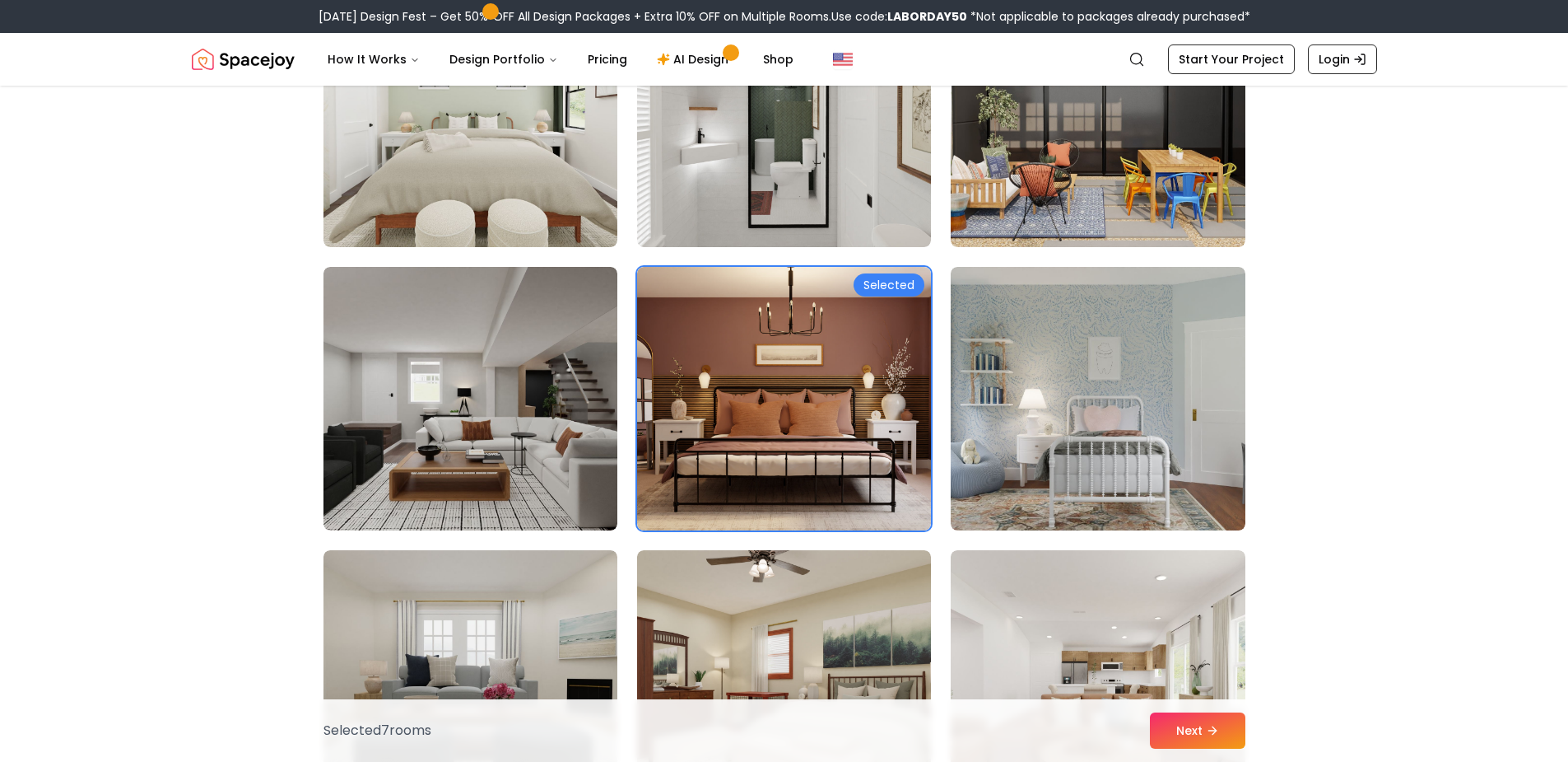
click at [477, 481] on img at bounding box center [470, 398] width 294 height 264
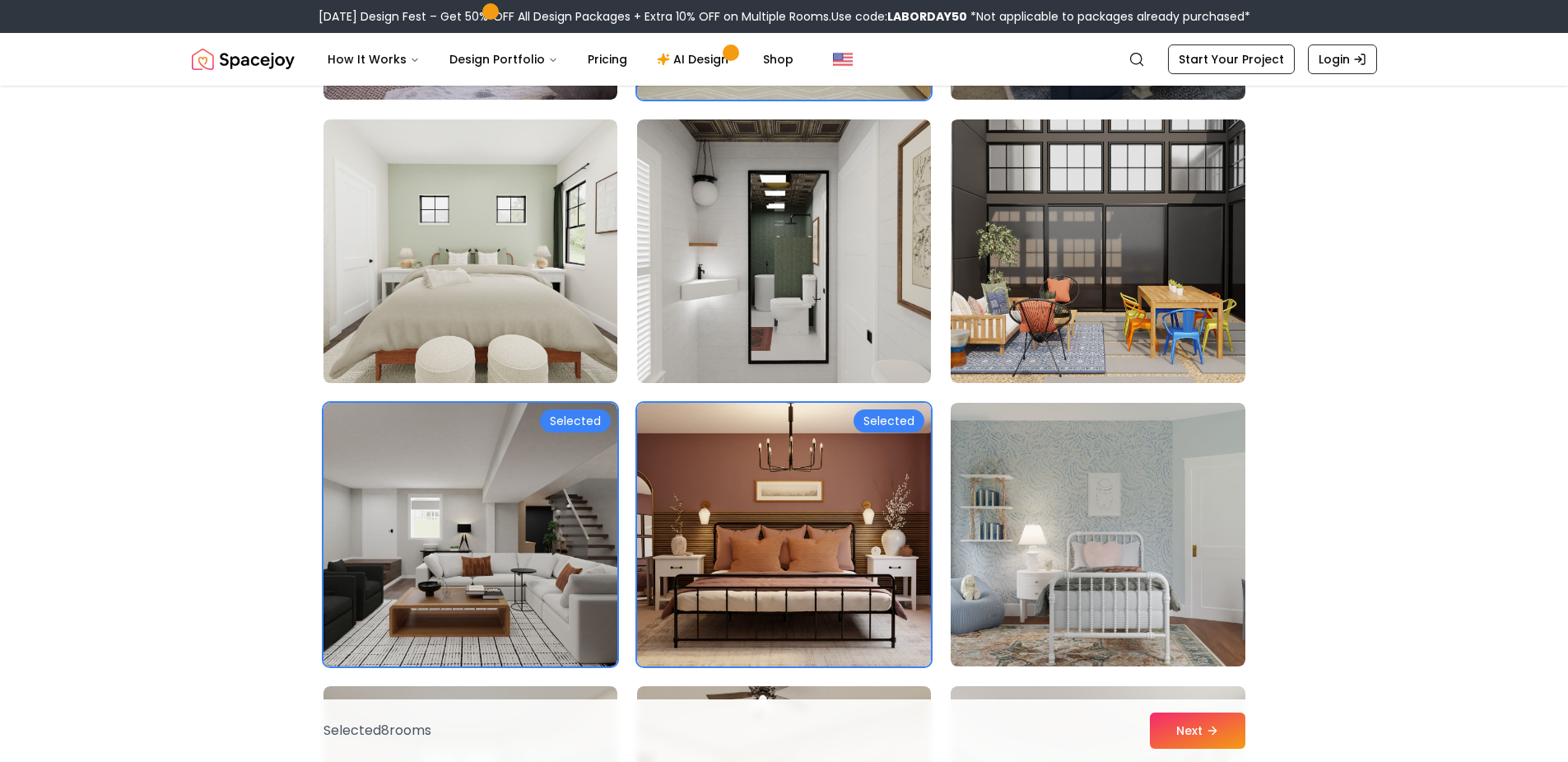
scroll to position [2059, 0]
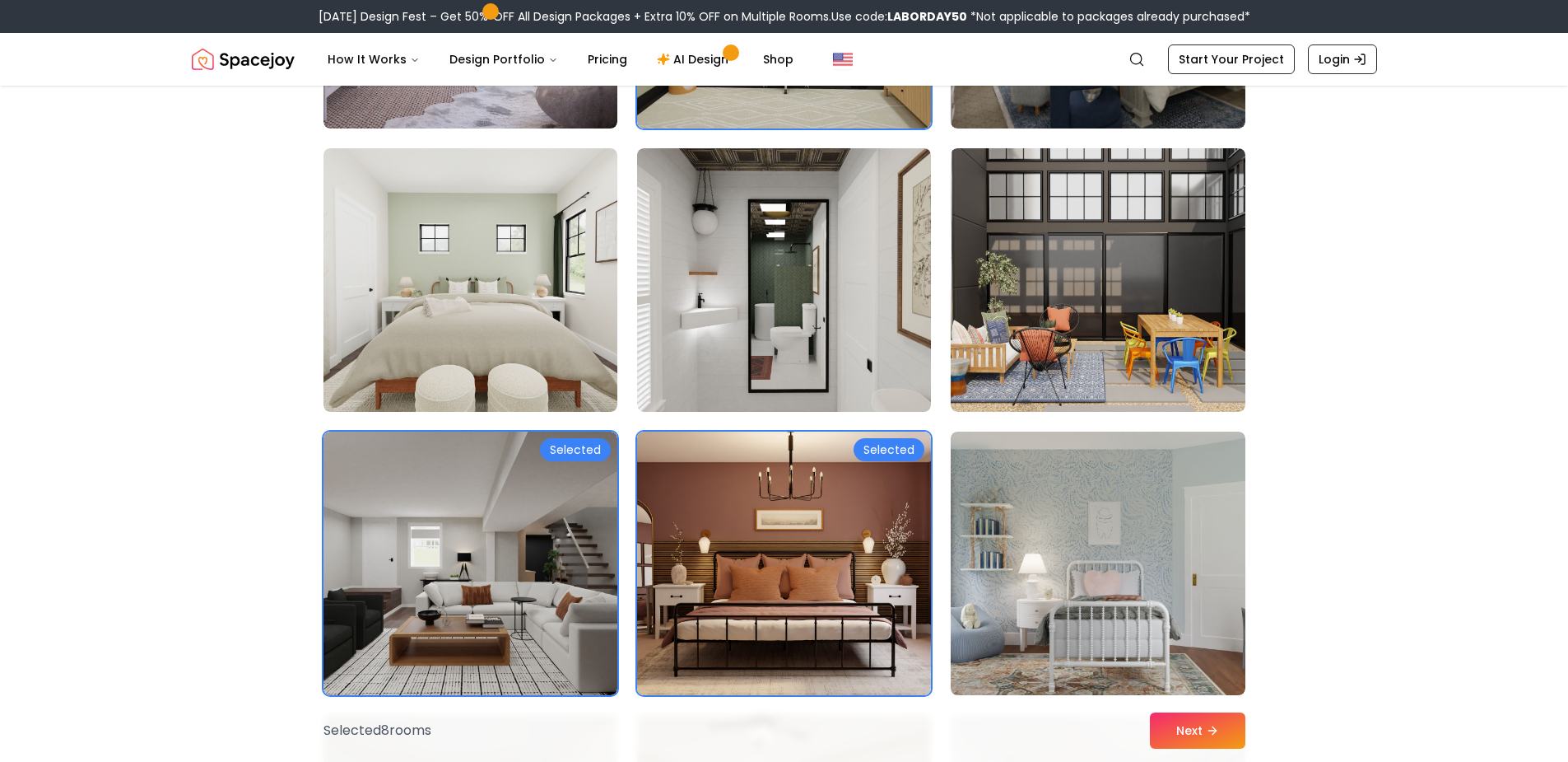
click at [697, 355] on img at bounding box center [784, 280] width 294 height 264
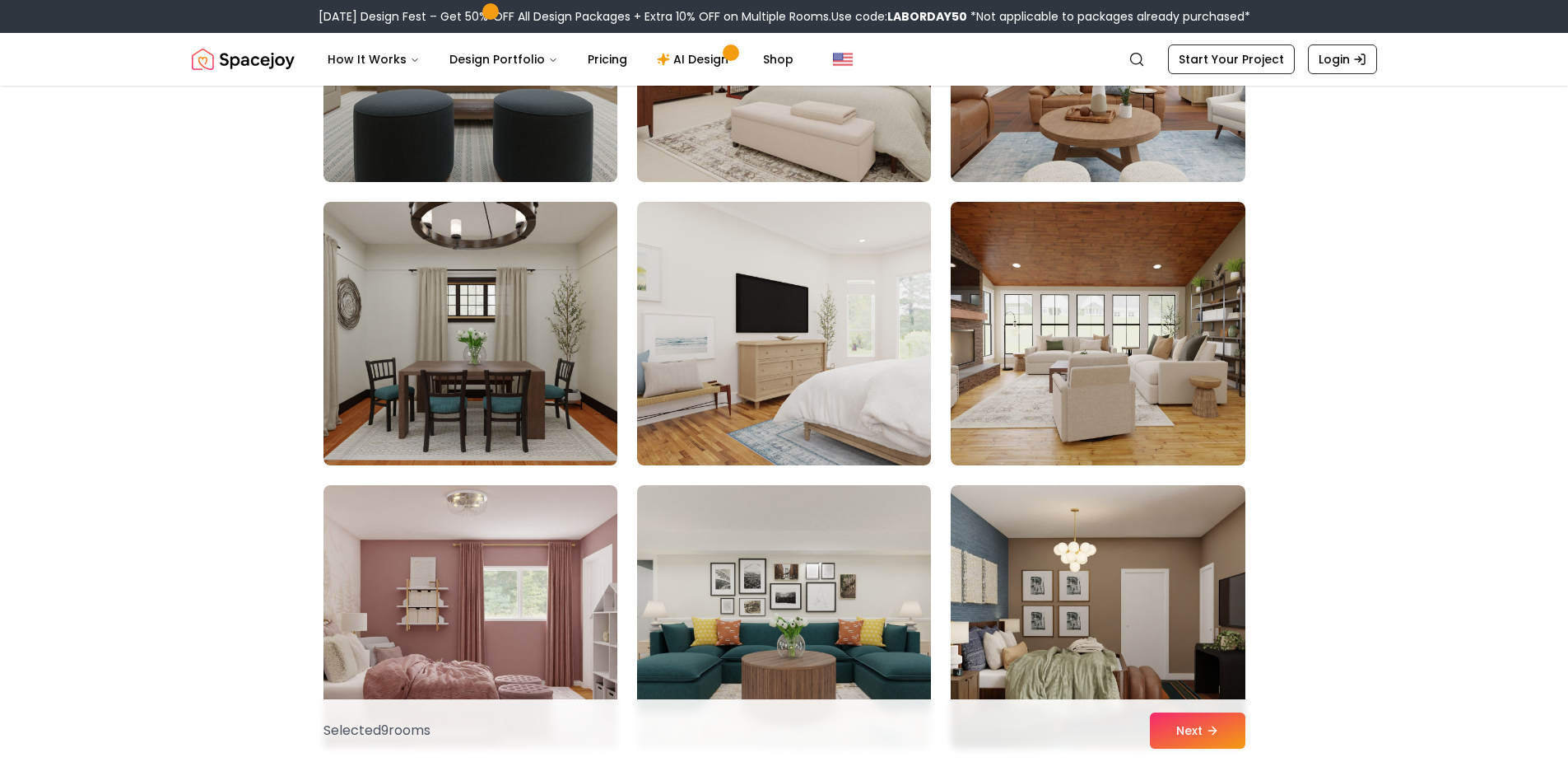
scroll to position [2883, 0]
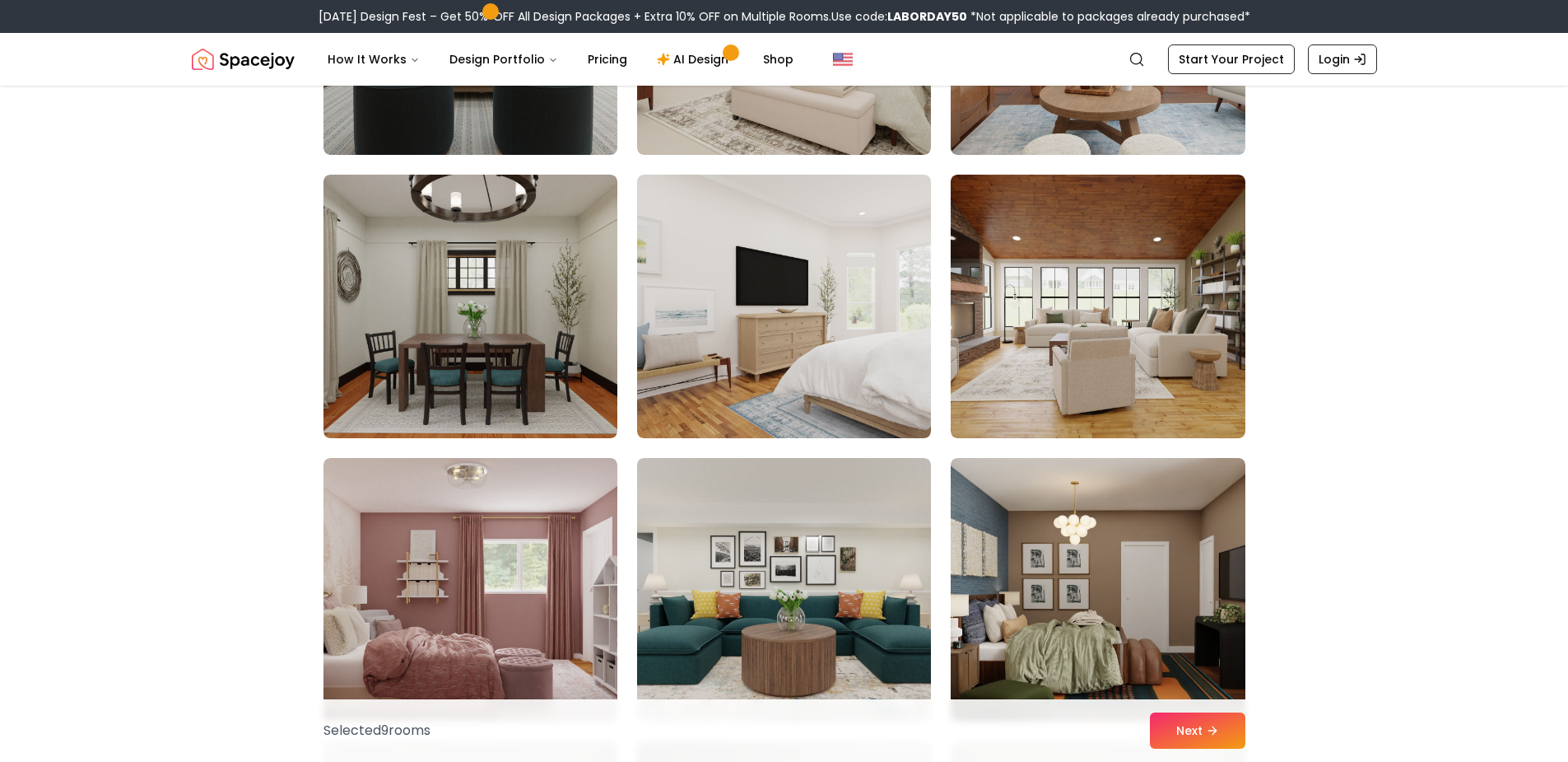
click at [1099, 336] on img at bounding box center [1098, 306] width 294 height 264
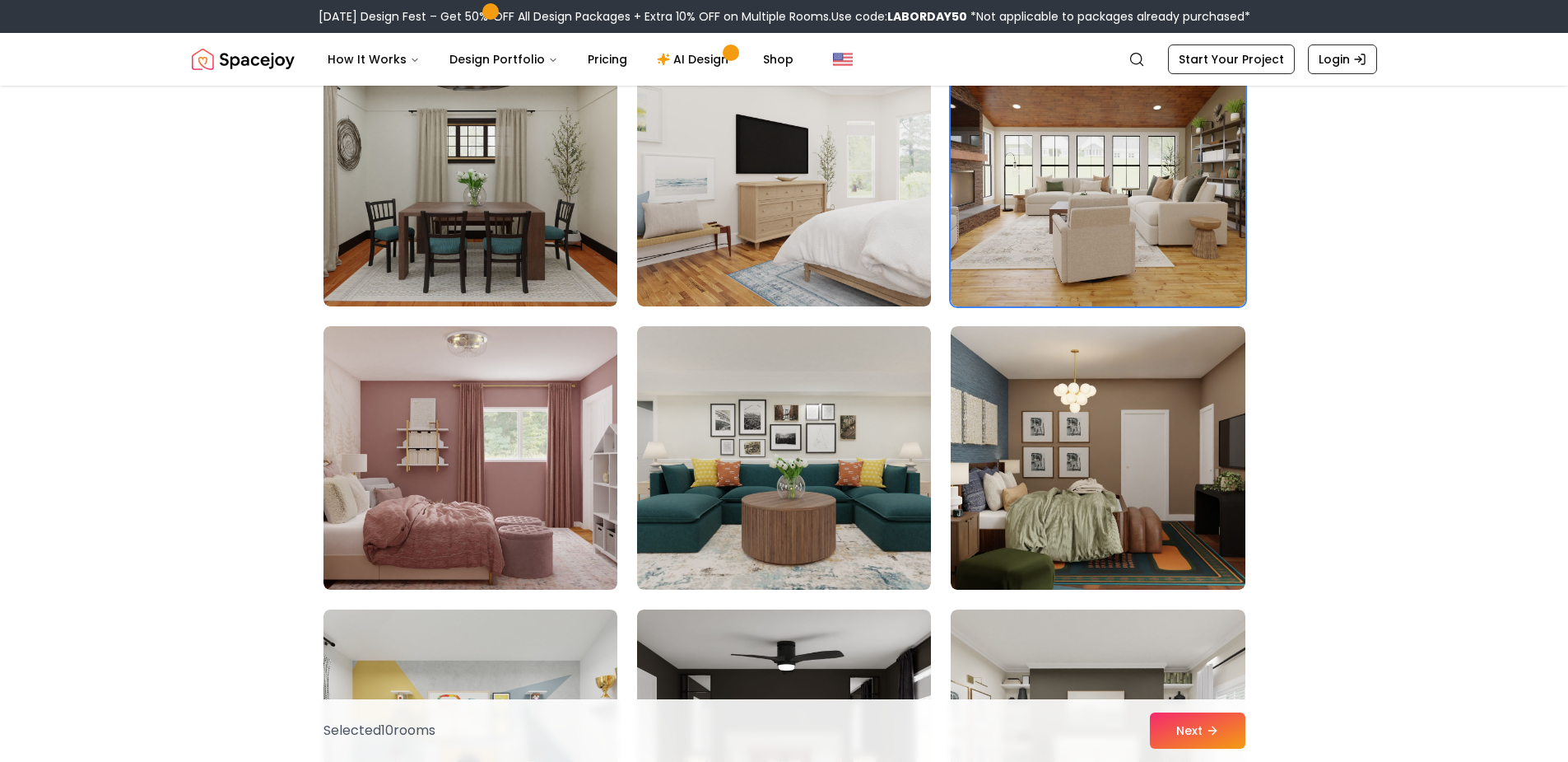
scroll to position [3048, 0]
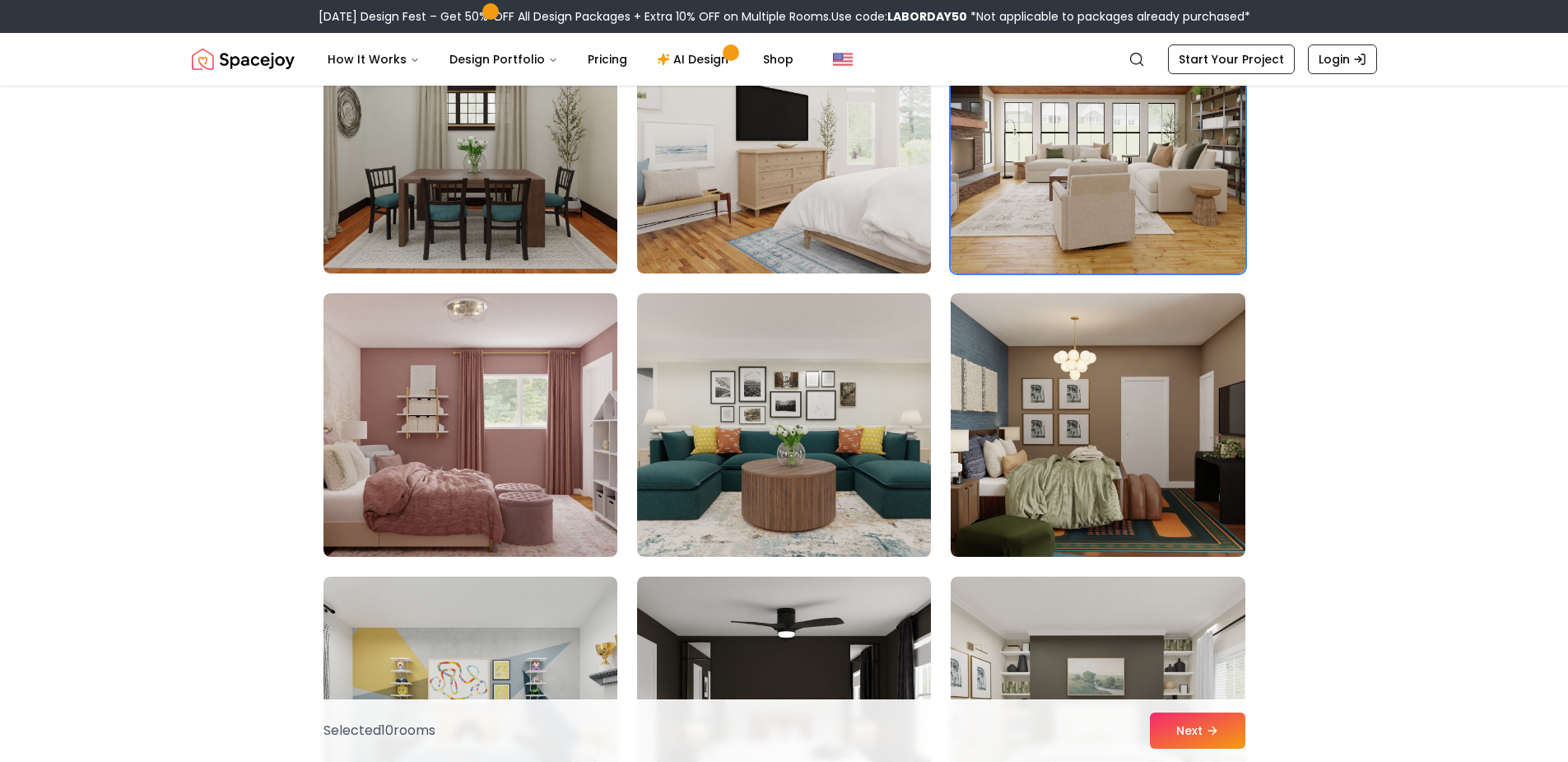
click at [1204, 737] on button "Next" at bounding box center [1198, 730] width 95 height 36
click at [1209, 730] on icon at bounding box center [1212, 730] width 13 height 13
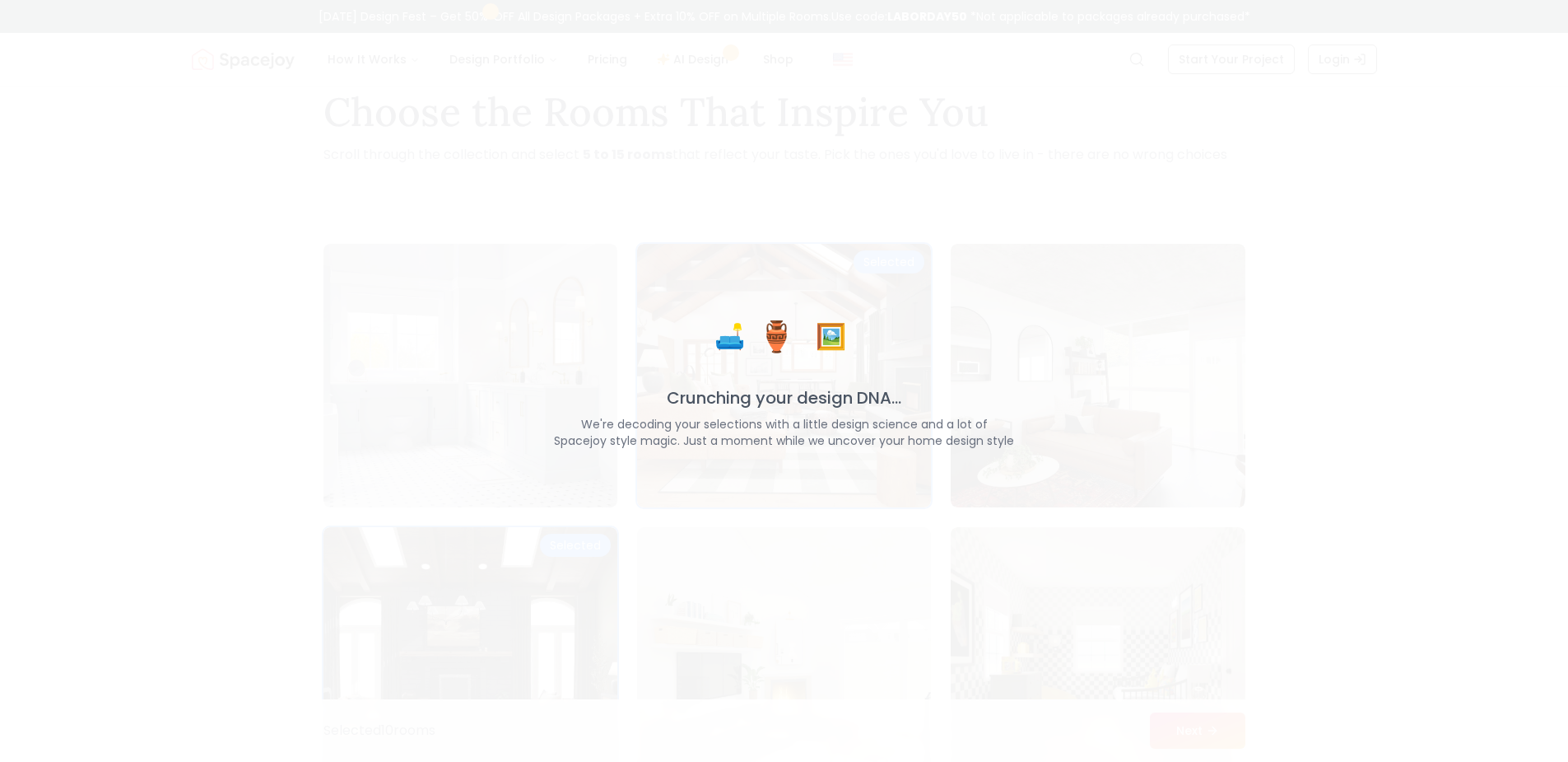
scroll to position [0, 0]
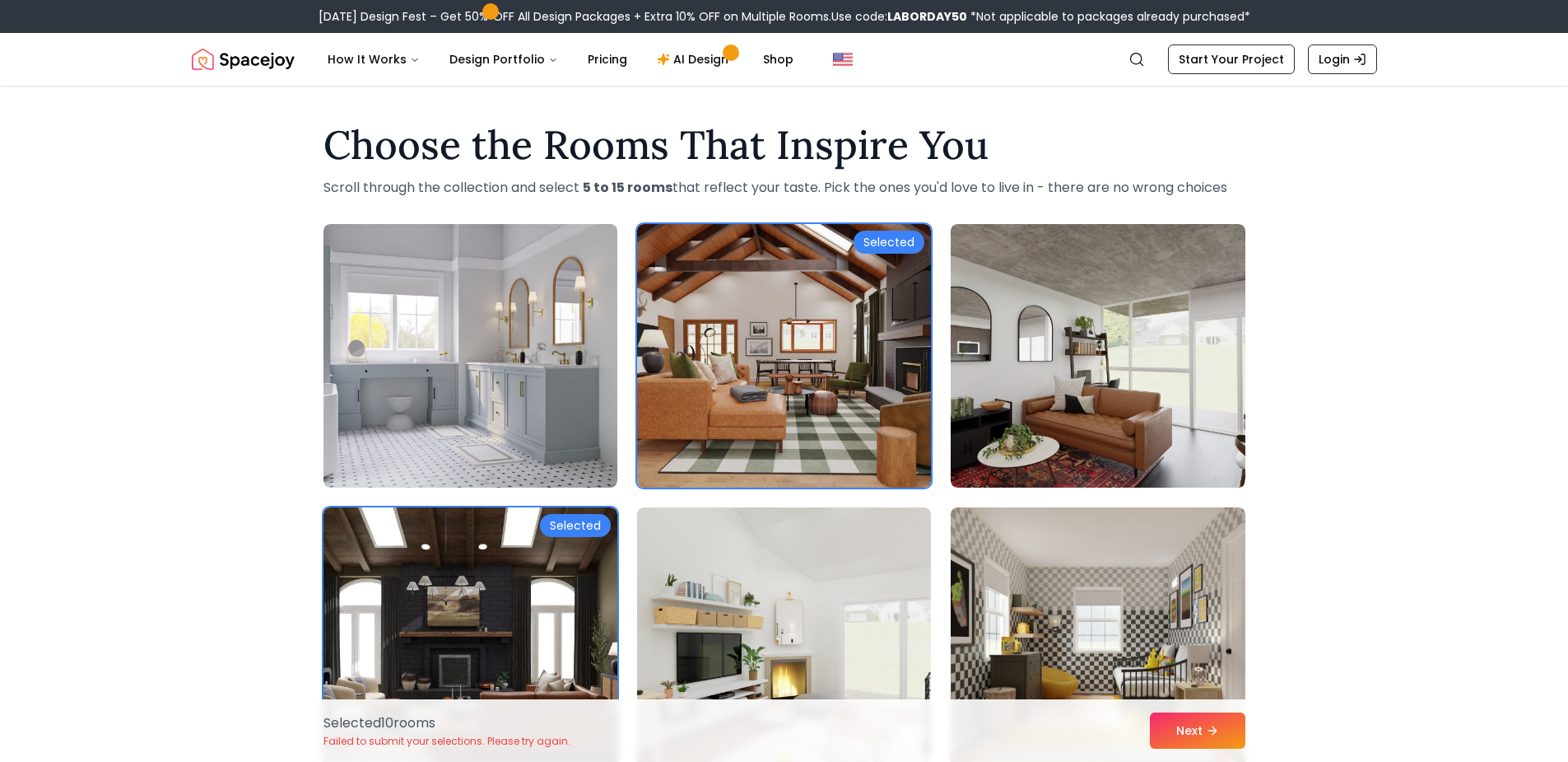
click at [1199, 710] on div "Selected 10 room s Failed to submit your selections. Please try again. Next" at bounding box center [784, 730] width 949 height 63
click at [1209, 726] on icon at bounding box center [1212, 730] width 13 height 13
